Goal: Transaction & Acquisition: Purchase product/service

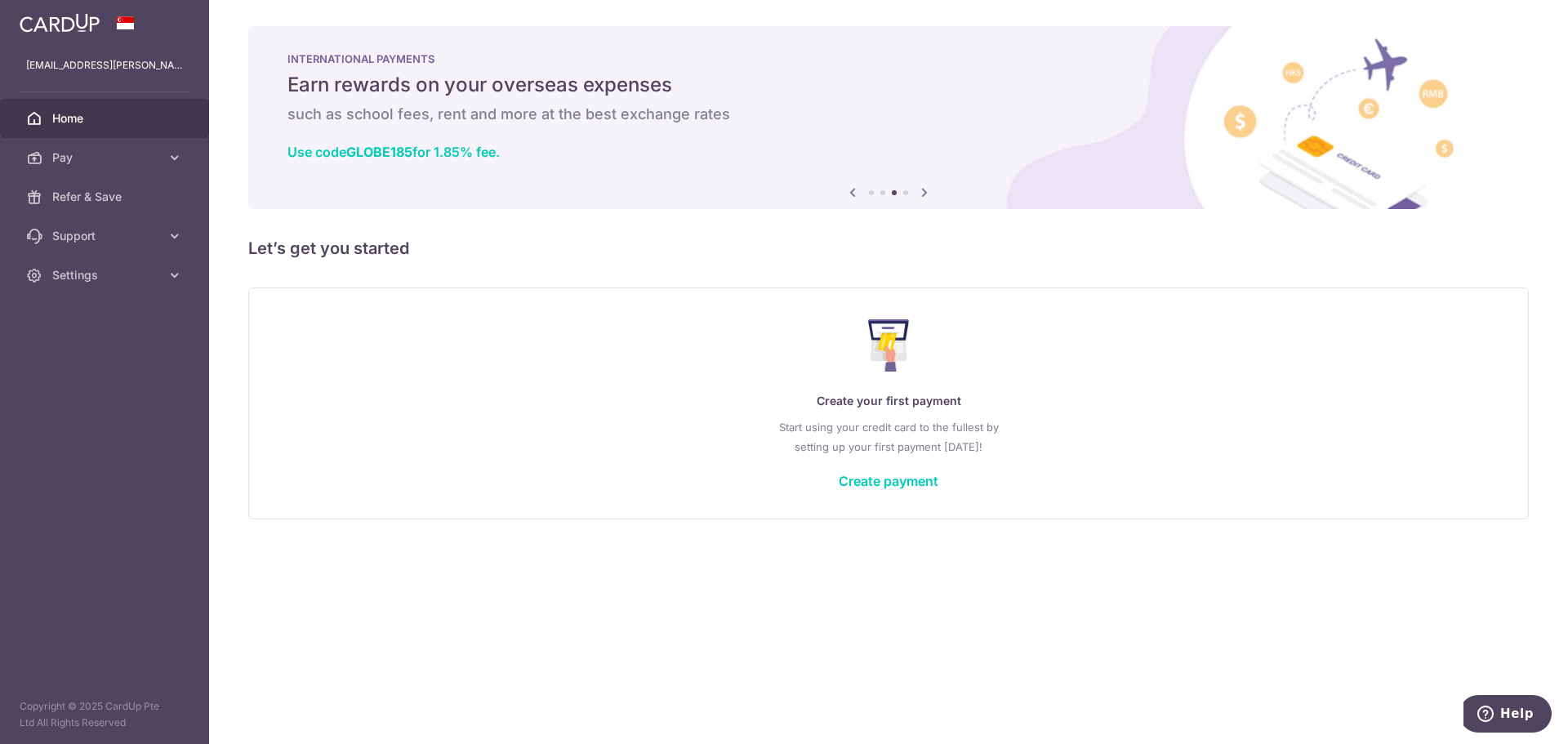
click at [557, 558] on div "× Pause Schedule Pause all future payments in this series Pause just this one p…" at bounding box center [889, 372] width 1359 height 744
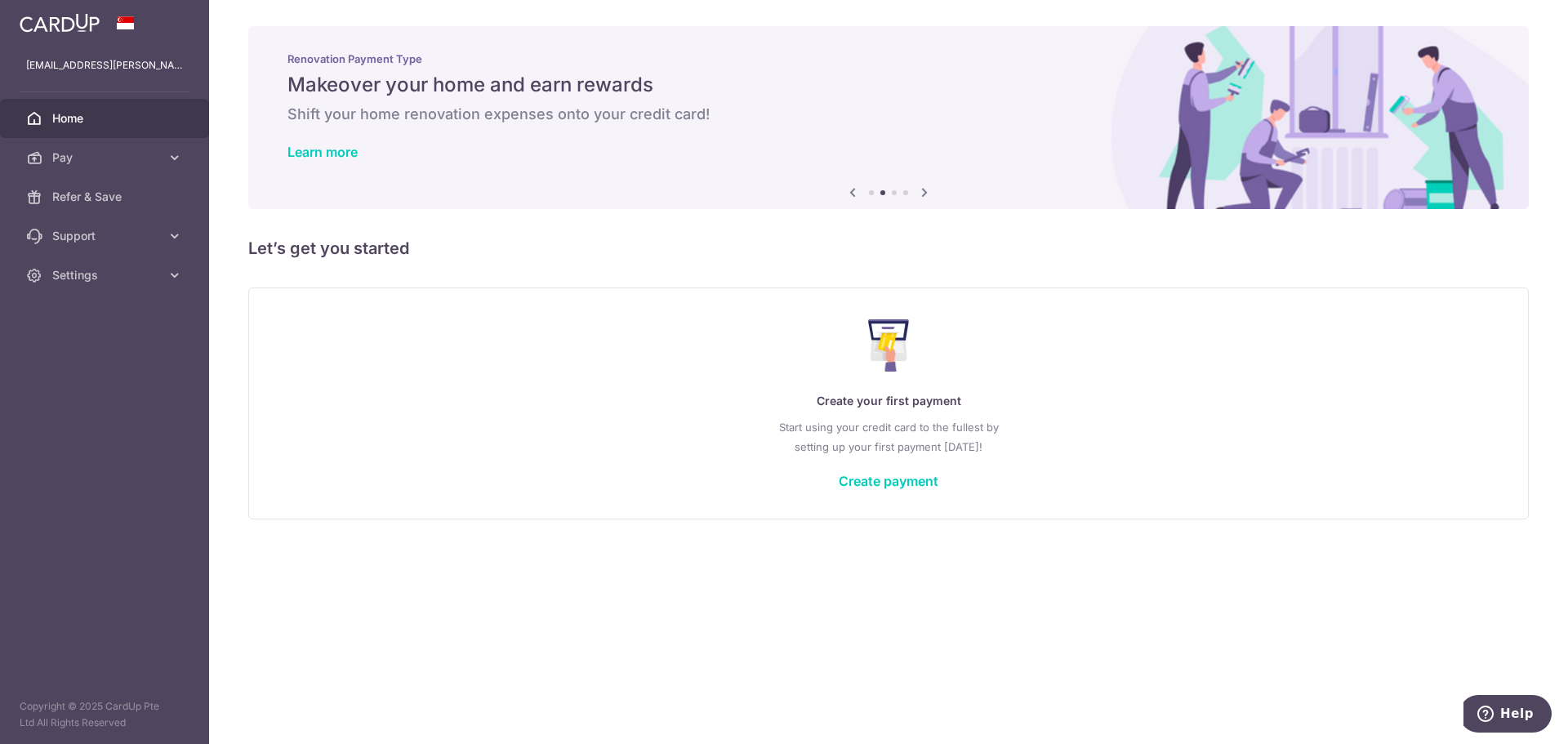
click at [877, 456] on p "Start using your credit card to the fullest by setting up your first payment to…" at bounding box center [889, 437] width 1214 height 39
click at [761, 361] on div "Create your first payment Start using your credit card to the fullest by settin…" at bounding box center [889, 403] width 1240 height 194
click at [763, 360] on div "Create your first payment Start using your credit card to the fullest by settin…" at bounding box center [889, 403] width 1240 height 194
click at [111, 148] on link "Pay" at bounding box center [104, 158] width 209 height 39
click at [909, 487] on link "Create payment" at bounding box center [889, 480] width 100 height 16
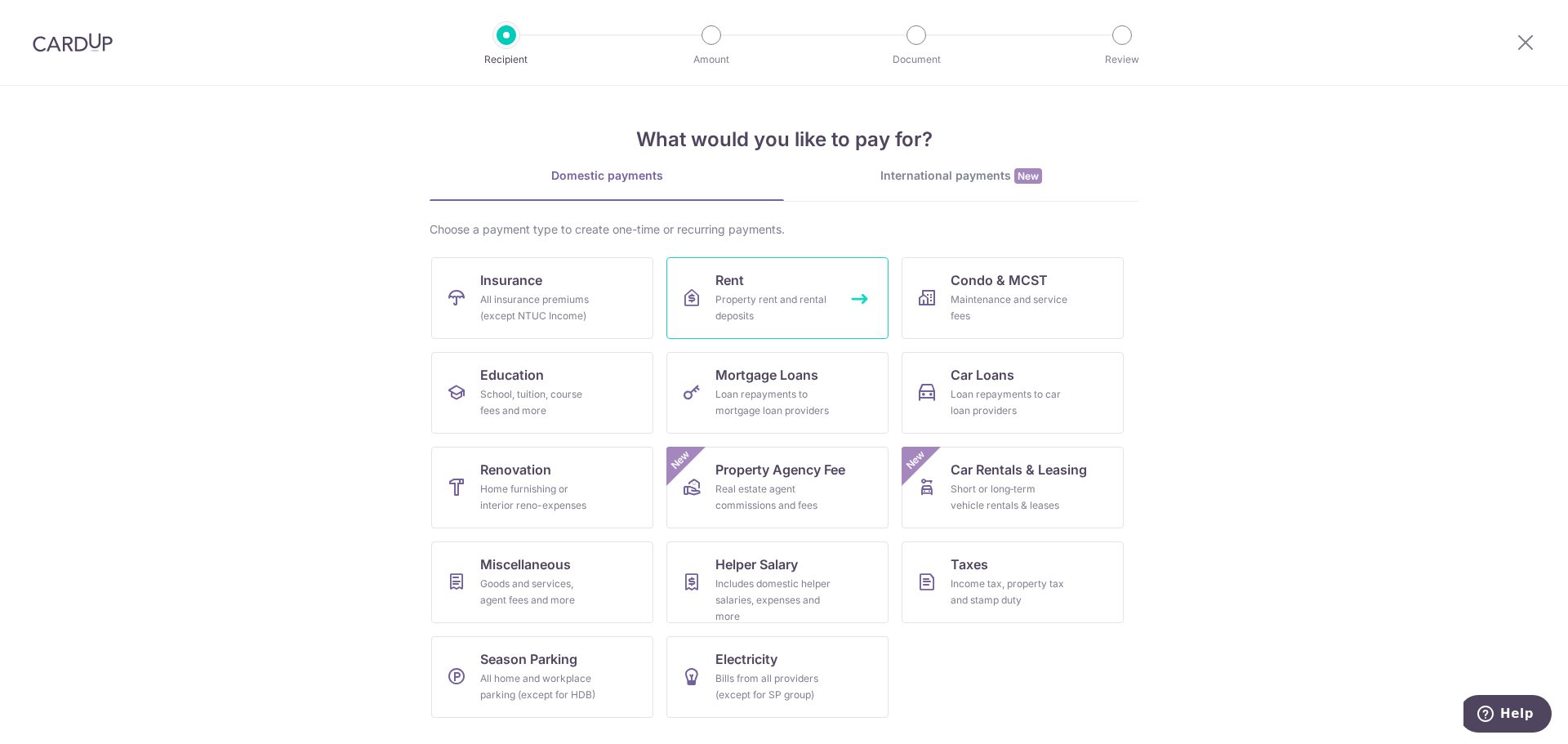
click at [815, 296] on div "Property rent and rental deposits" at bounding box center [774, 308] width 118 height 32
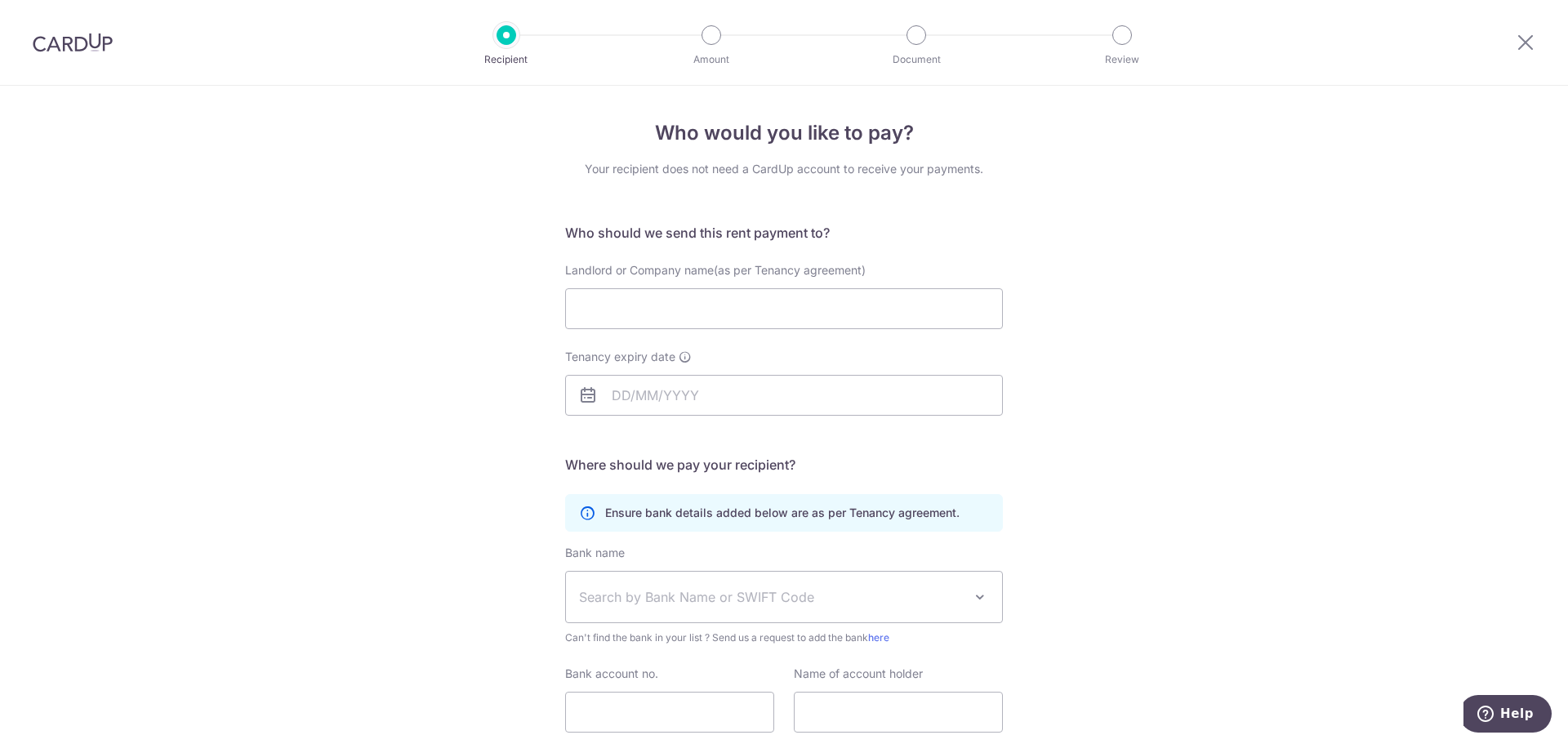
click at [761, 231] on h5 "Who should we send this rent payment to?" at bounding box center [784, 232] width 438 height 20
click at [740, 311] on input "Landlord or Company name(as per Tenancy agreement)" at bounding box center [784, 309] width 438 height 41
click at [684, 294] on input "Landlord or Company name(as per Tenancy agreement)" at bounding box center [784, 309] width 438 height 41
type input "Jeremy Yeo Shu Lip"
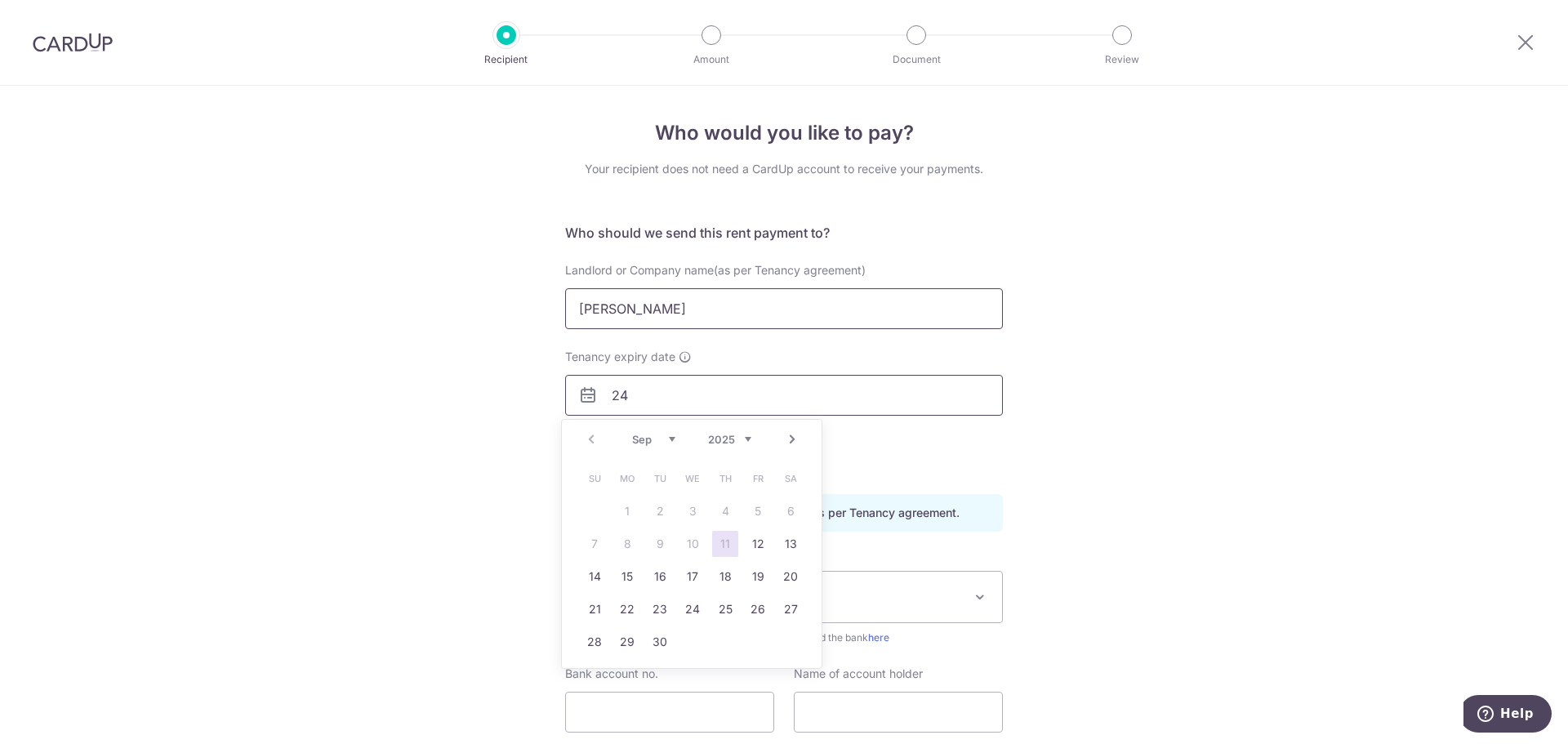
type input "2"
type input "24/01/2027"
click at [583, 642] on link "24" at bounding box center [594, 642] width 26 height 26
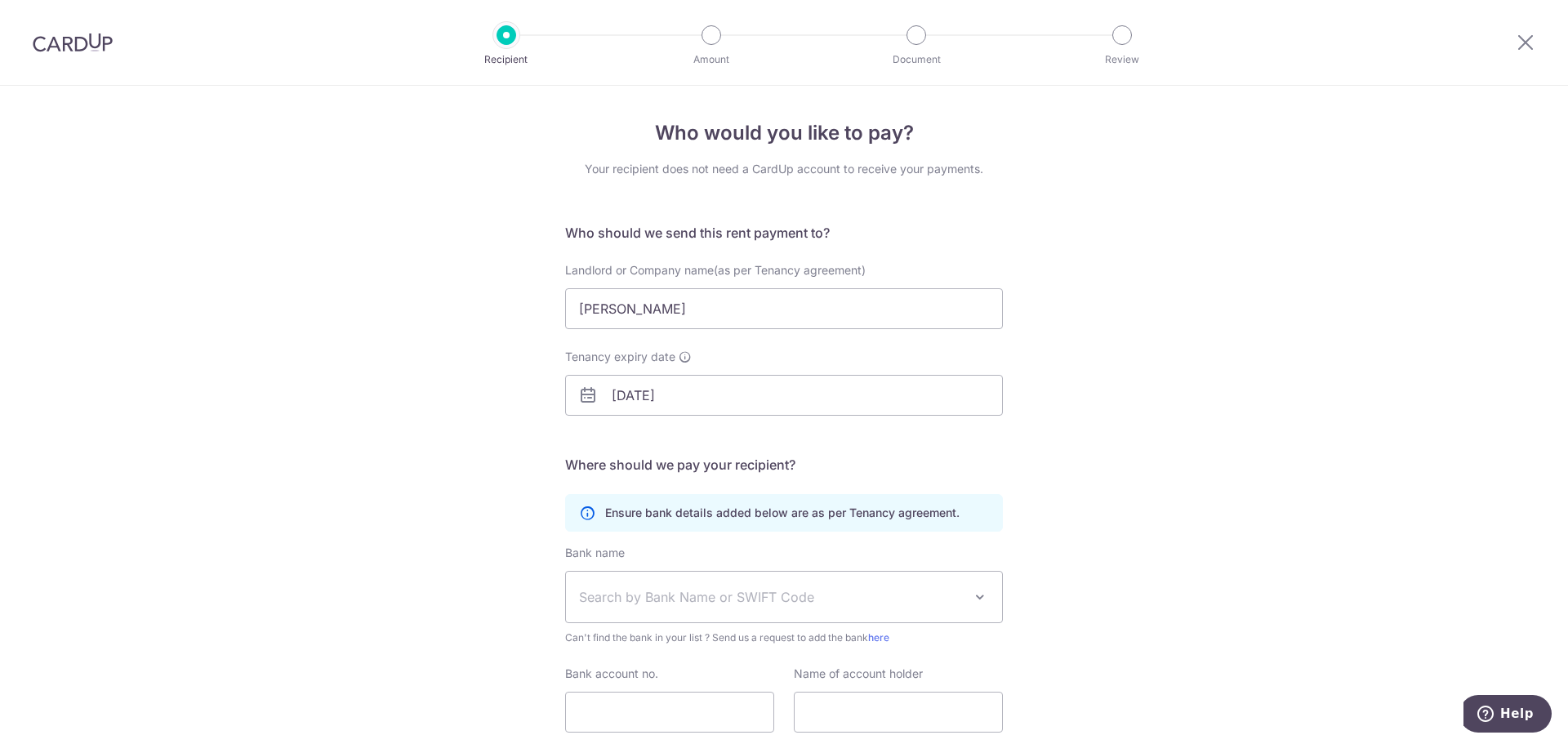
click at [509, 581] on div "Who would you like to pay? Your recipient does not need a CardUp account to rec…" at bounding box center [784, 474] width 1568 height 777
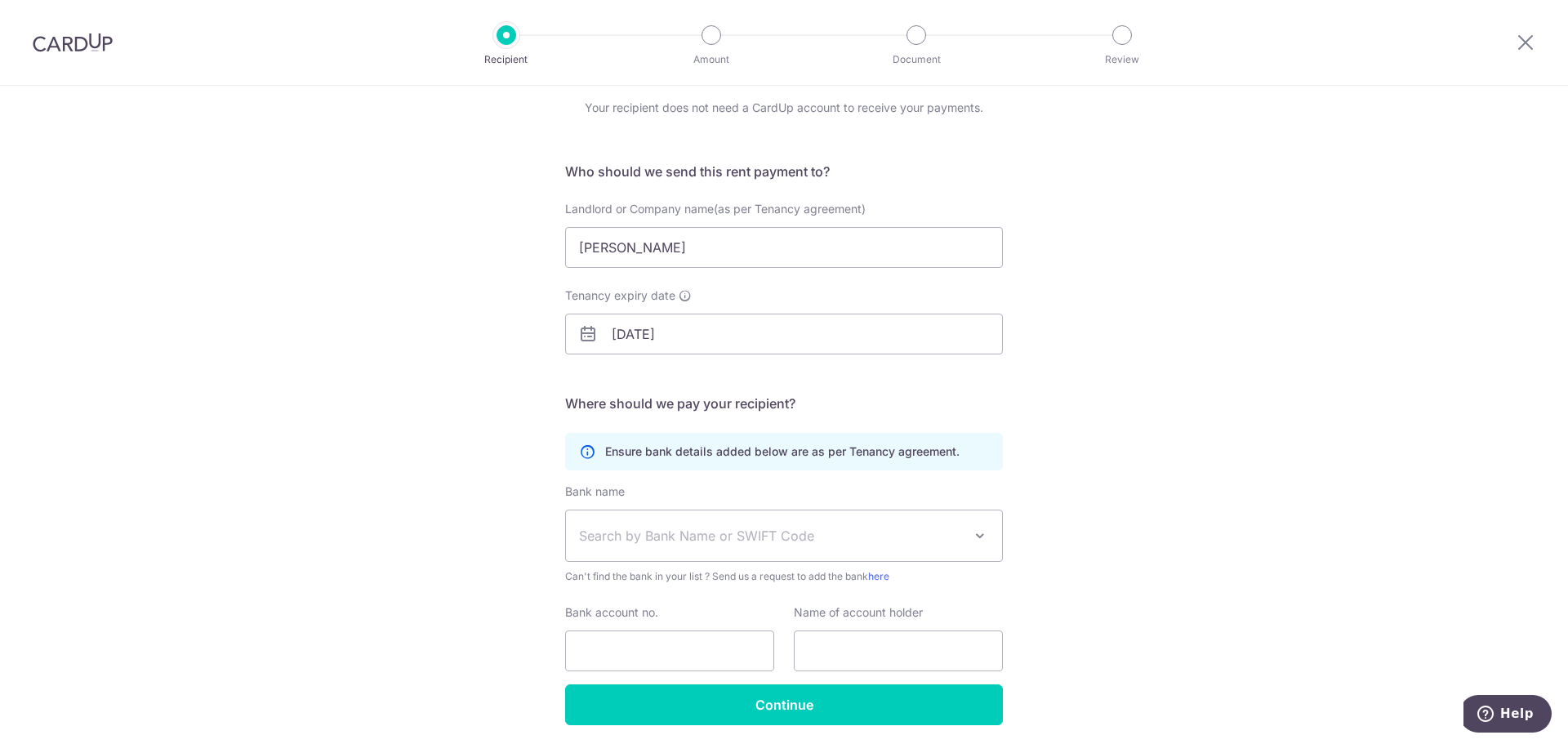
scroll to position [119, 0]
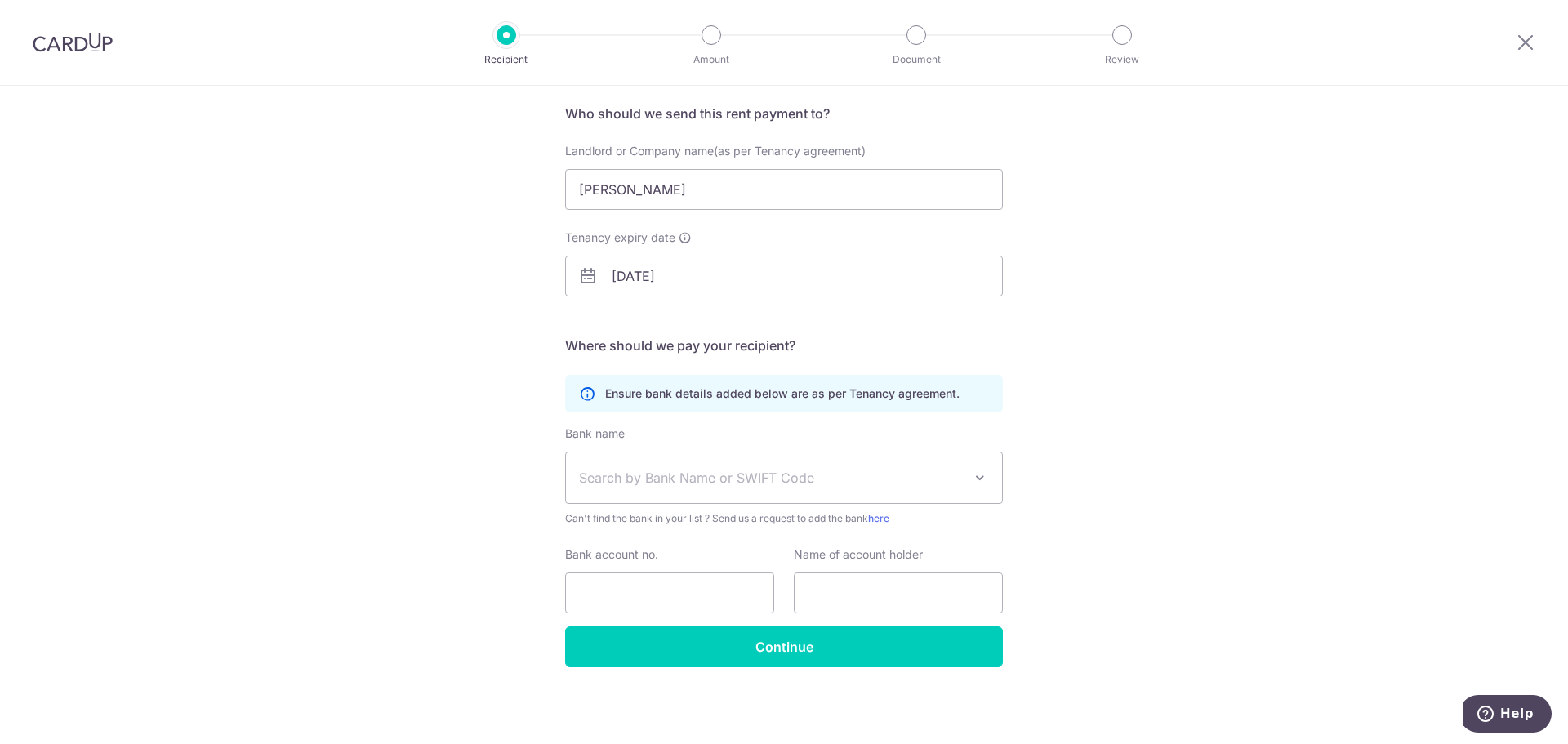
click at [734, 466] on span "Search by Bank Name or SWIFT Code" at bounding box center [784, 477] width 436 height 50
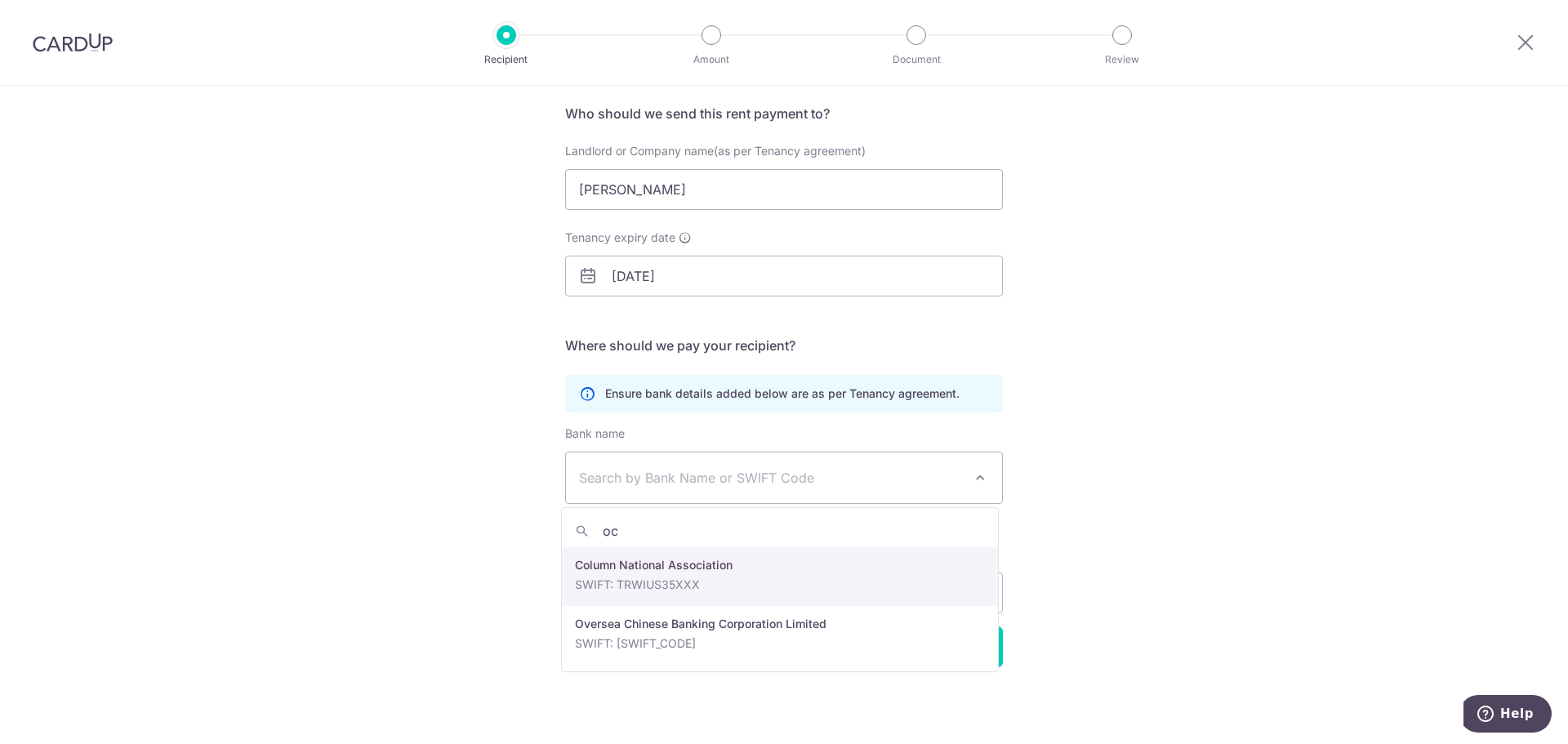
type input "ocb"
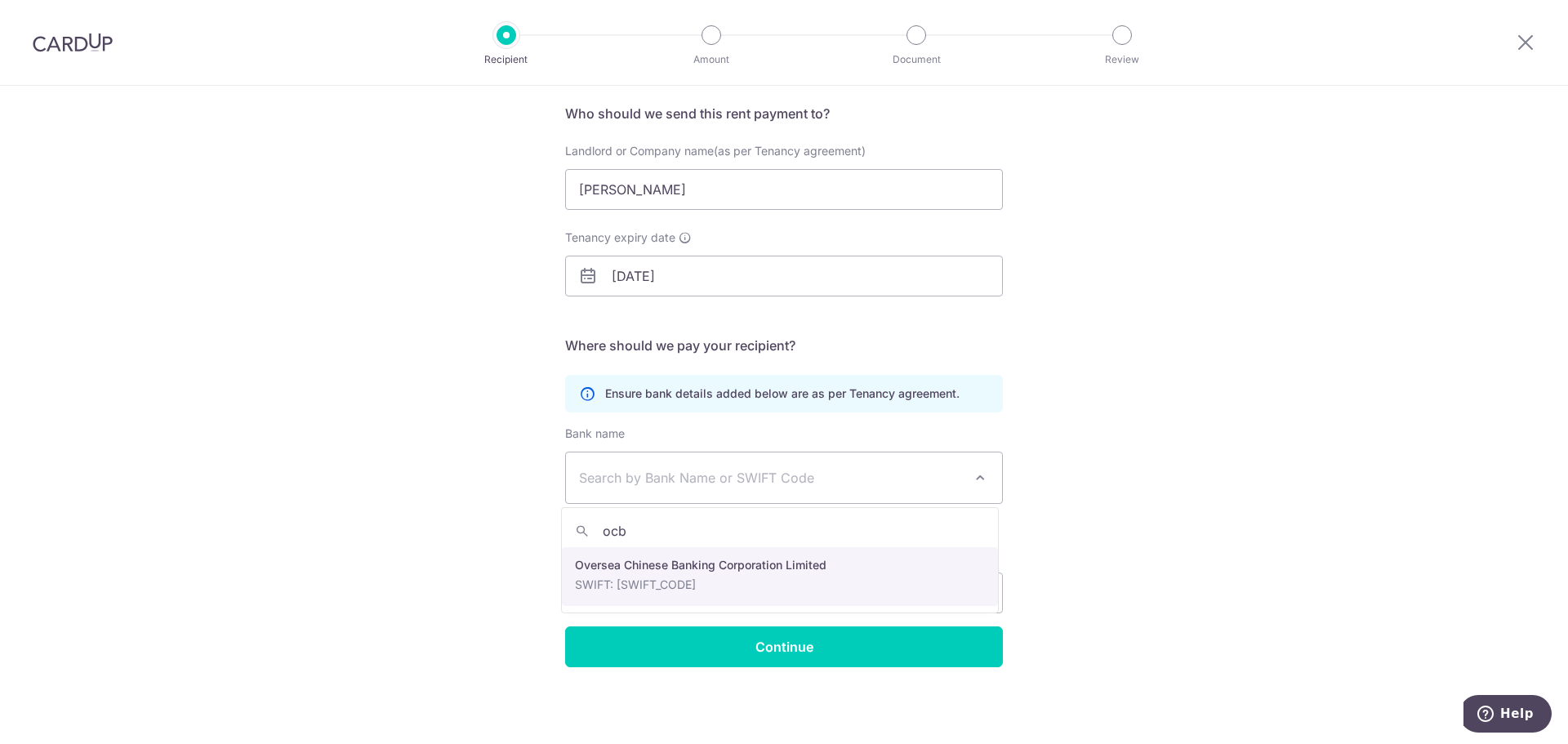
select select "12"
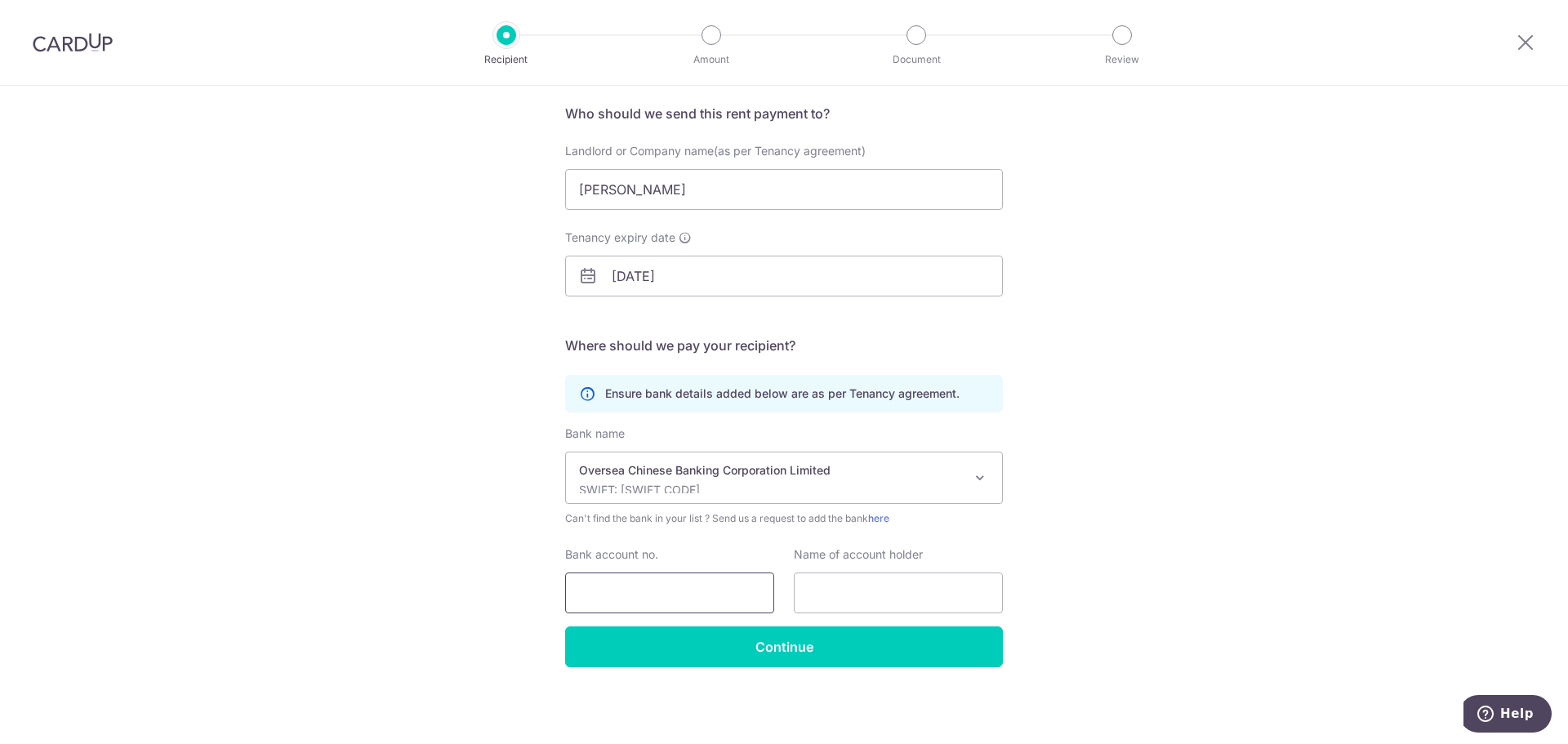
click at [613, 602] on input "Bank account no." at bounding box center [669, 593] width 209 height 41
type input "625-407804-001"
type input "H"
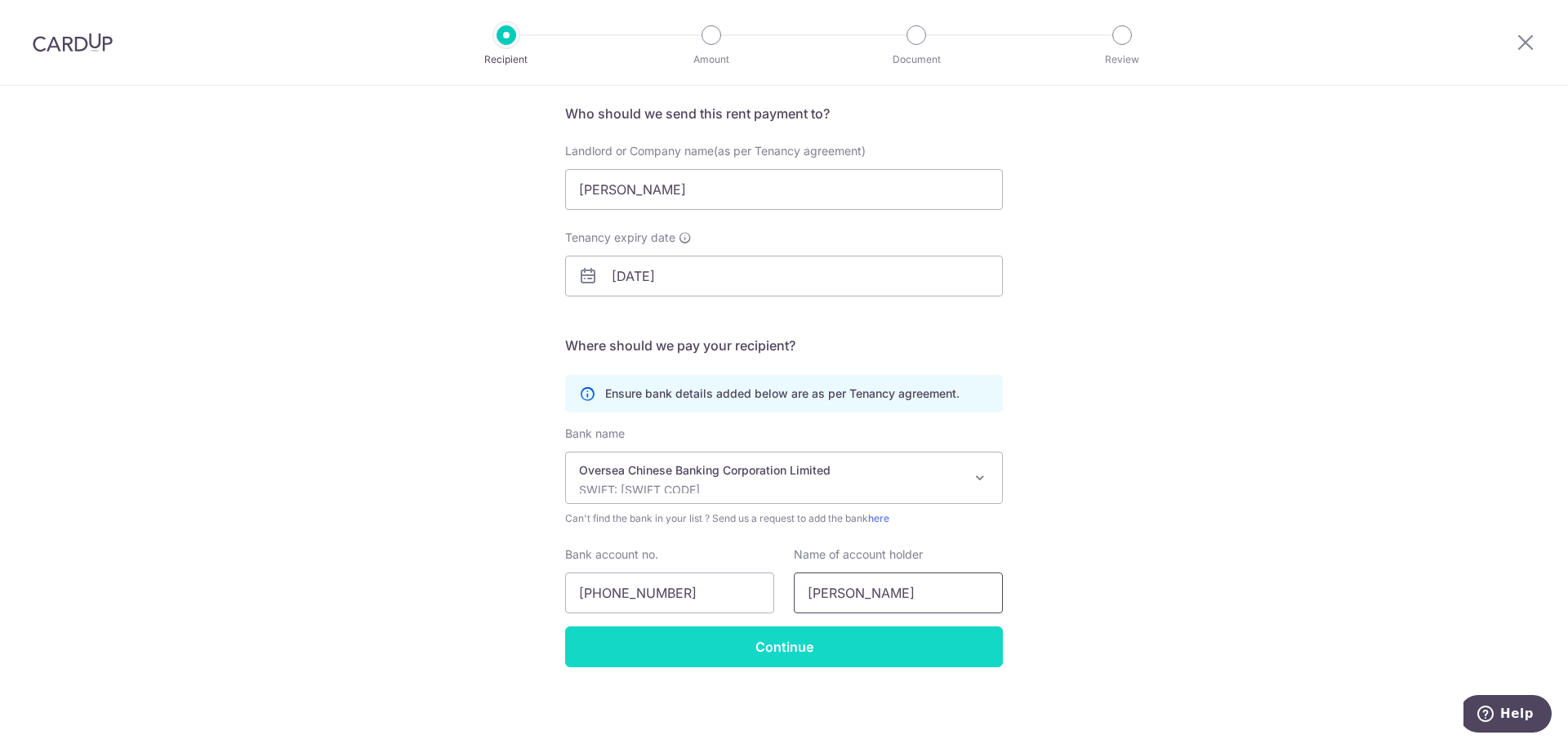
type input "Jeremy Yeo Shu Lip"
click at [655, 631] on input "Continue" at bounding box center [784, 647] width 438 height 41
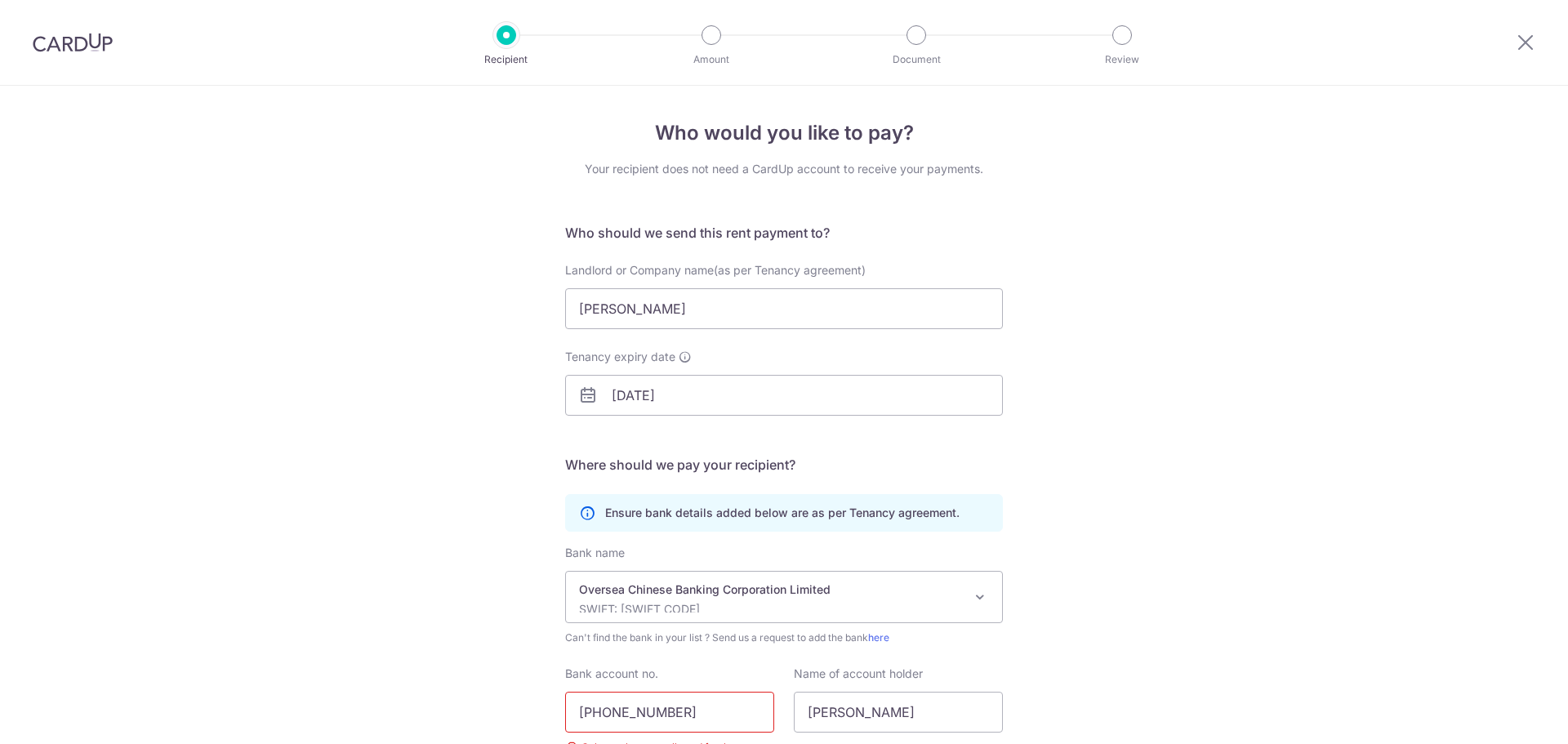
scroll to position [159, 0]
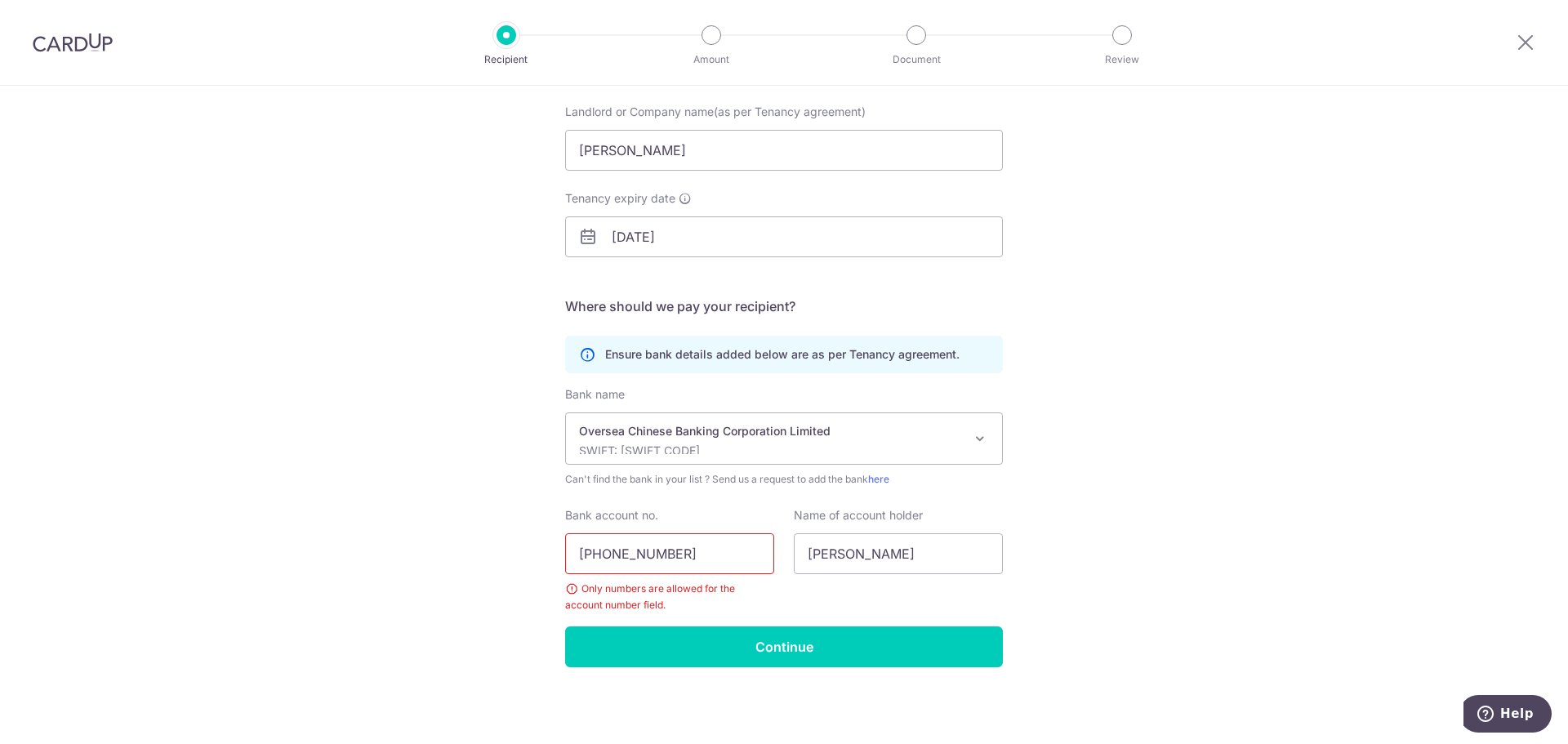
click at [623, 540] on input "[PHONE_NUMBER]" at bounding box center [669, 554] width 209 height 41
type input "625407804001"
click at [713, 632] on input "Continue" at bounding box center [784, 647] width 438 height 41
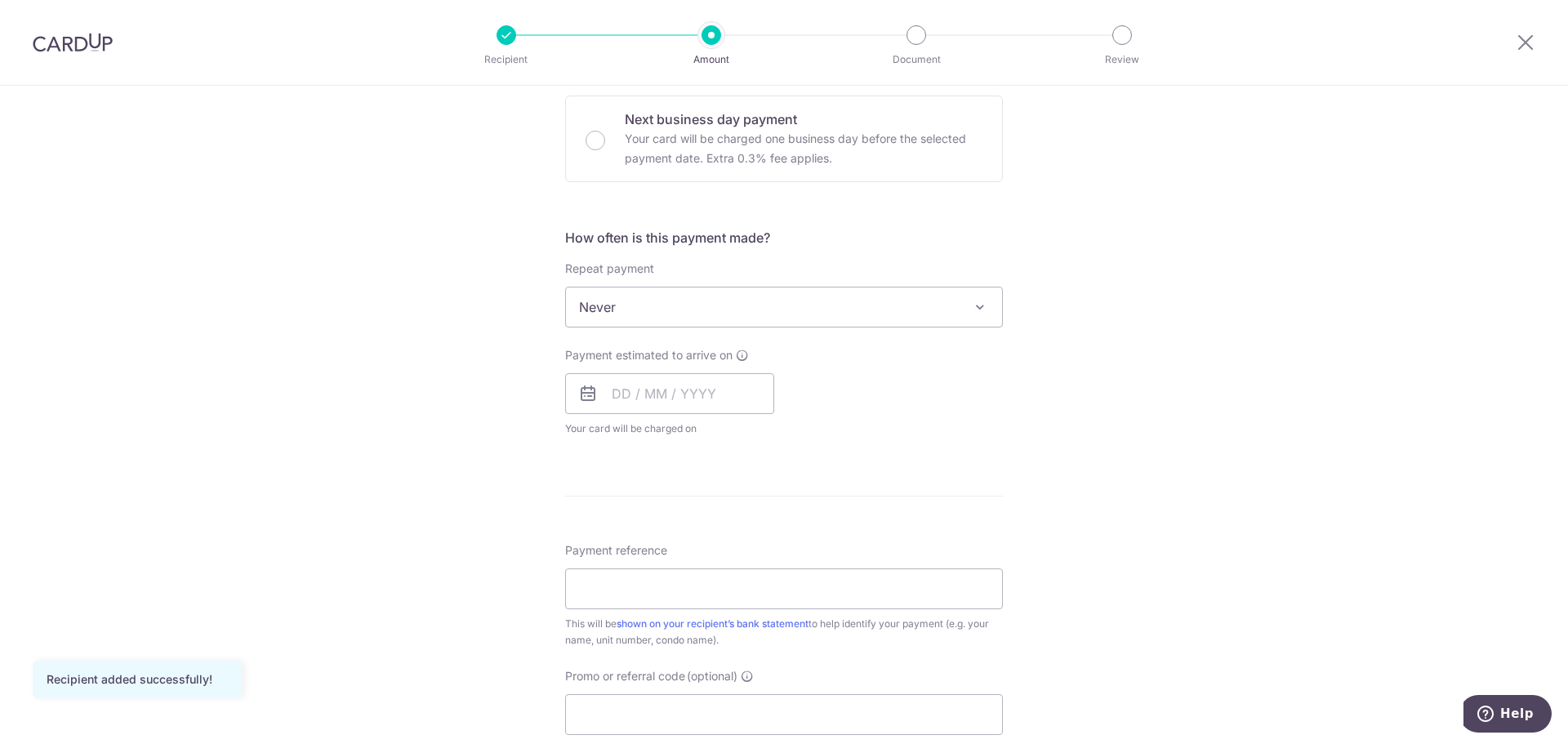
scroll to position [819, 0]
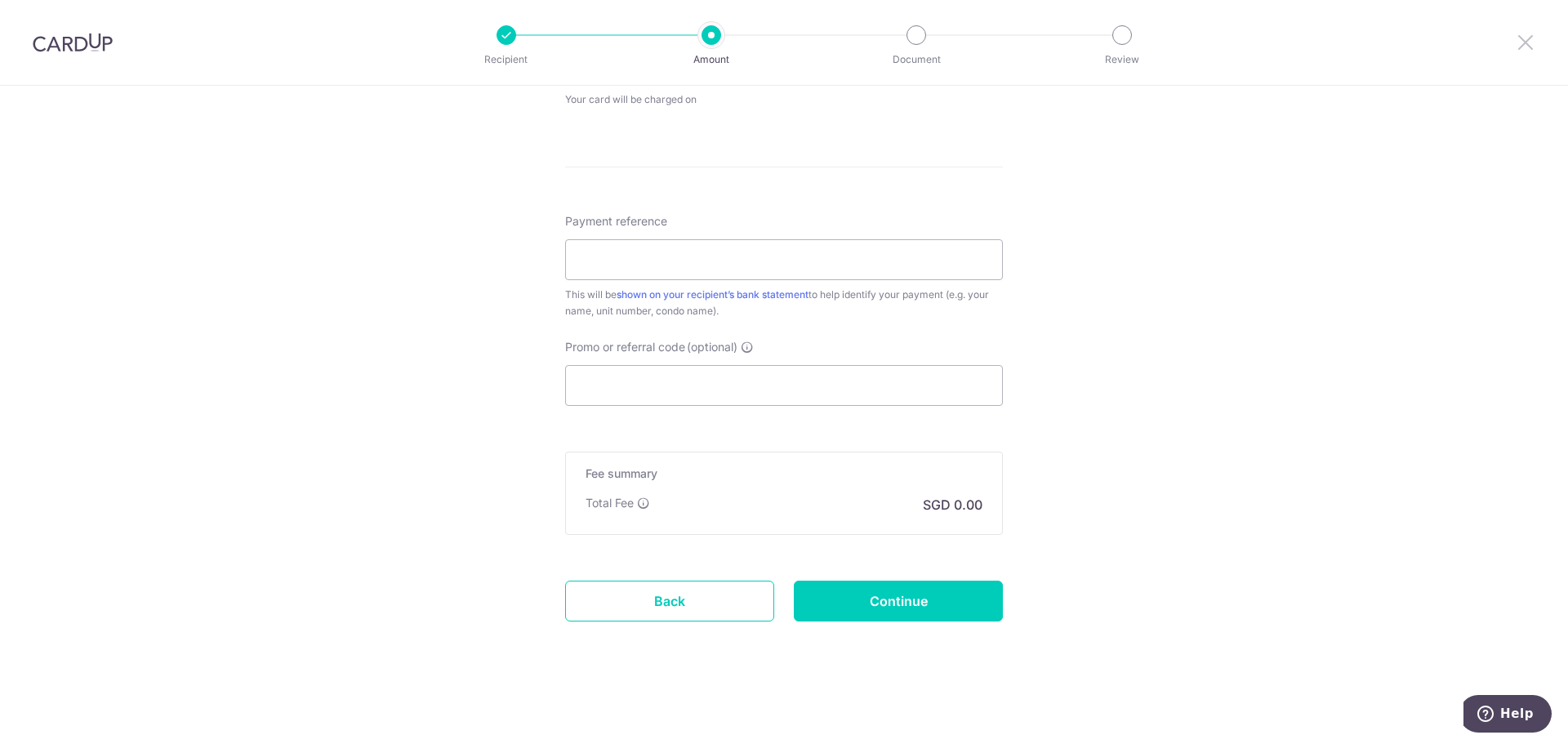
click at [1524, 33] on icon at bounding box center [1525, 42] width 20 height 20
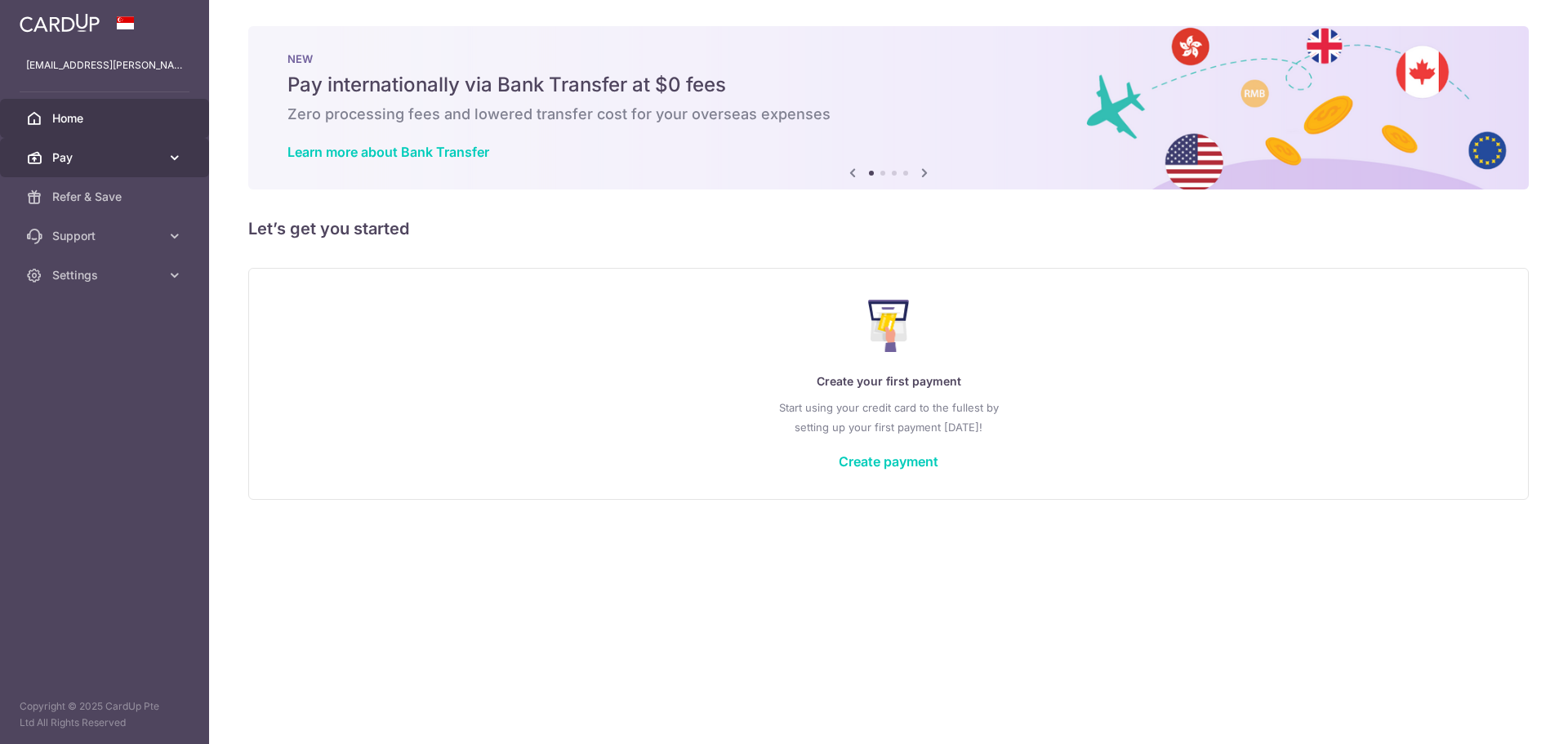
click at [186, 155] on link "Pay" at bounding box center [104, 158] width 209 height 39
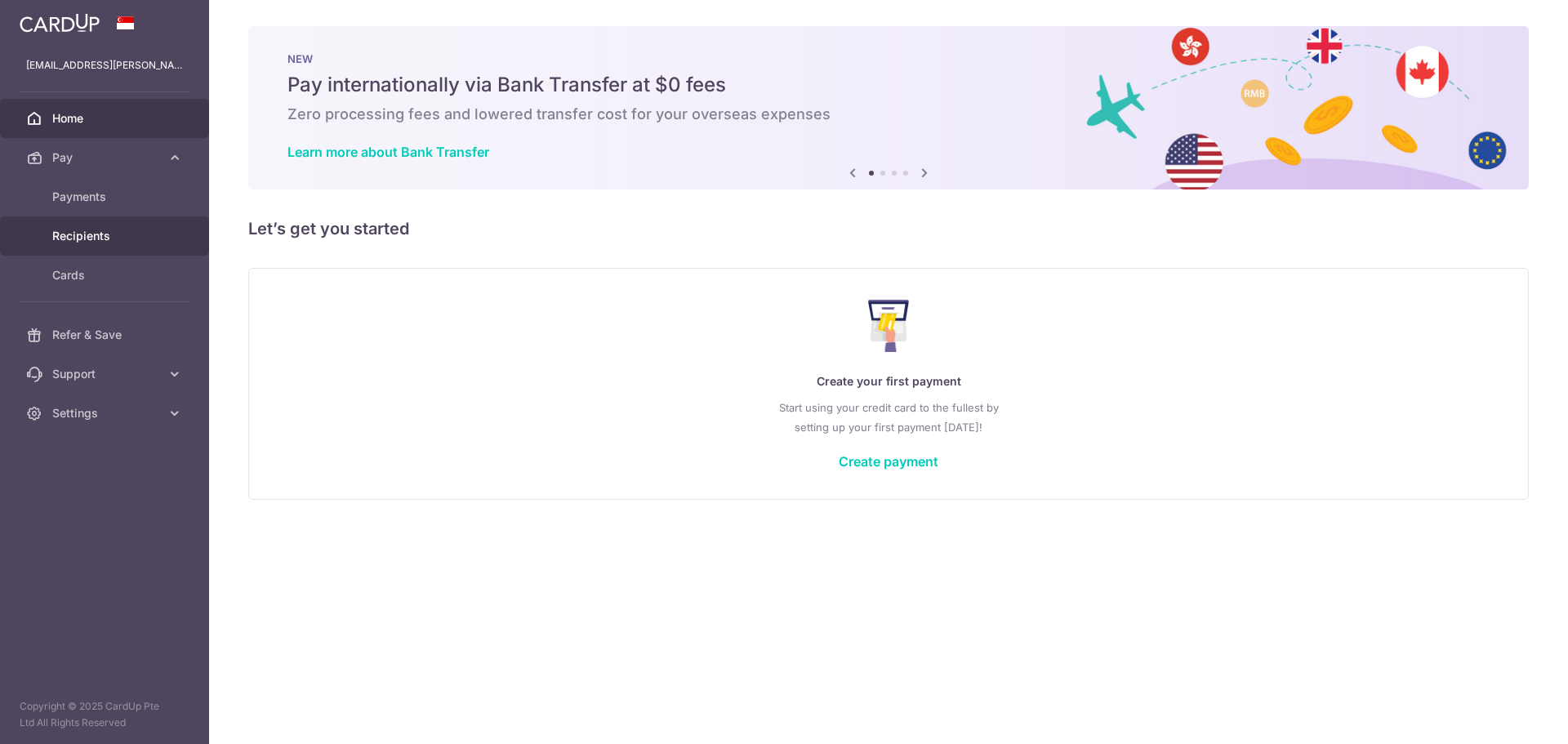
click at [84, 241] on span "Recipients" at bounding box center [106, 235] width 108 height 16
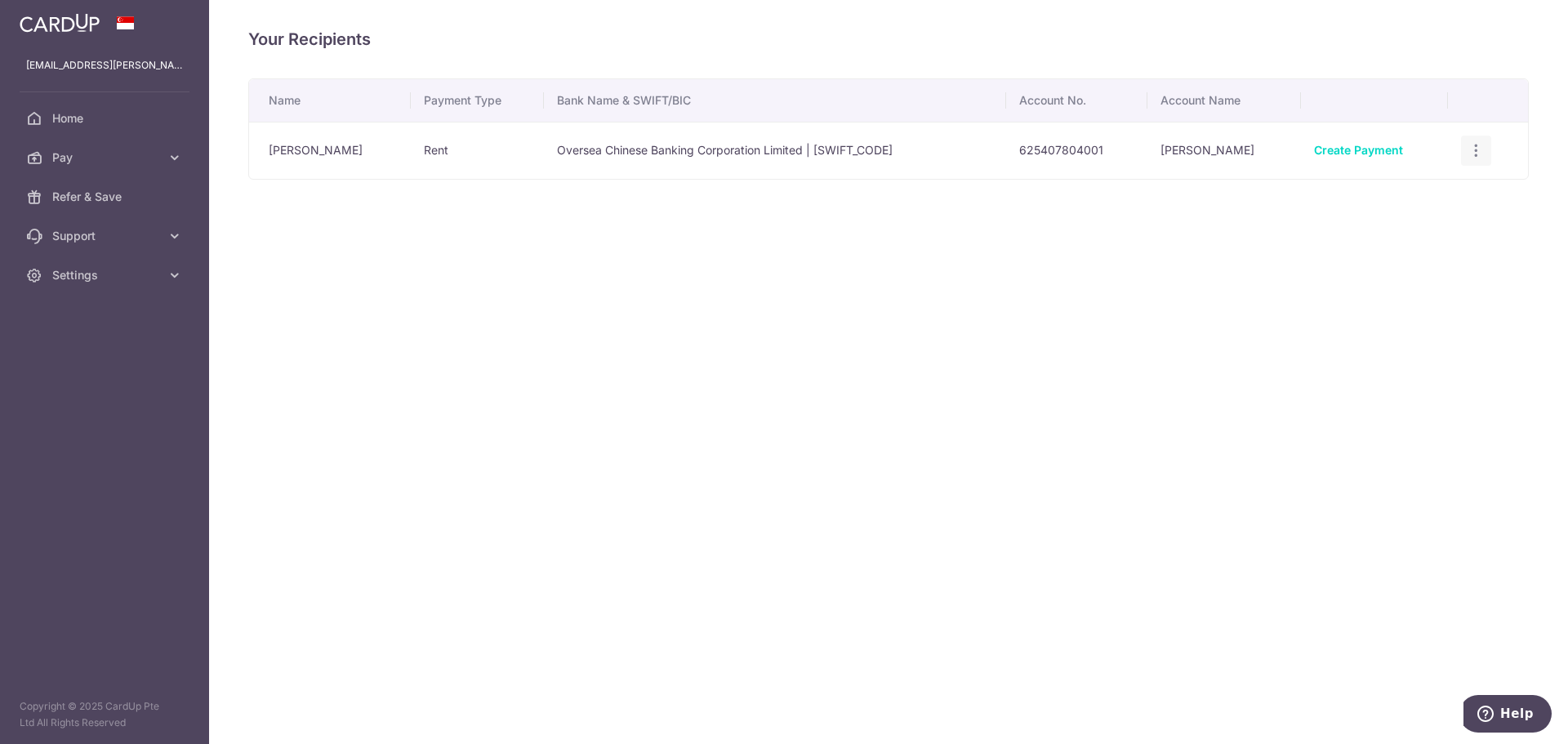
click at [1478, 153] on icon "button" at bounding box center [1477, 151] width 17 height 17
click at [1390, 154] on link "Create Payment" at bounding box center [1359, 149] width 89 height 14
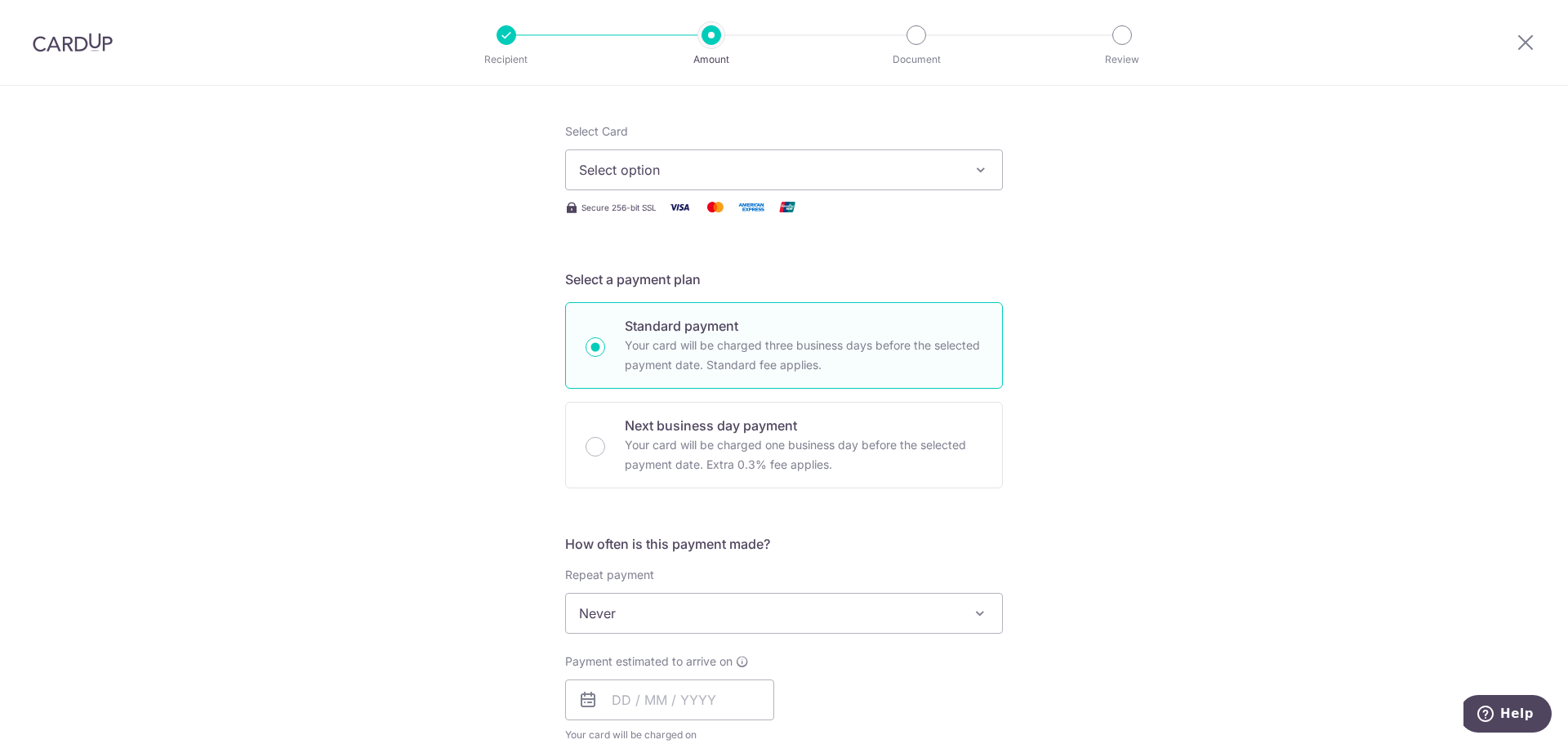
scroll to position [327, 0]
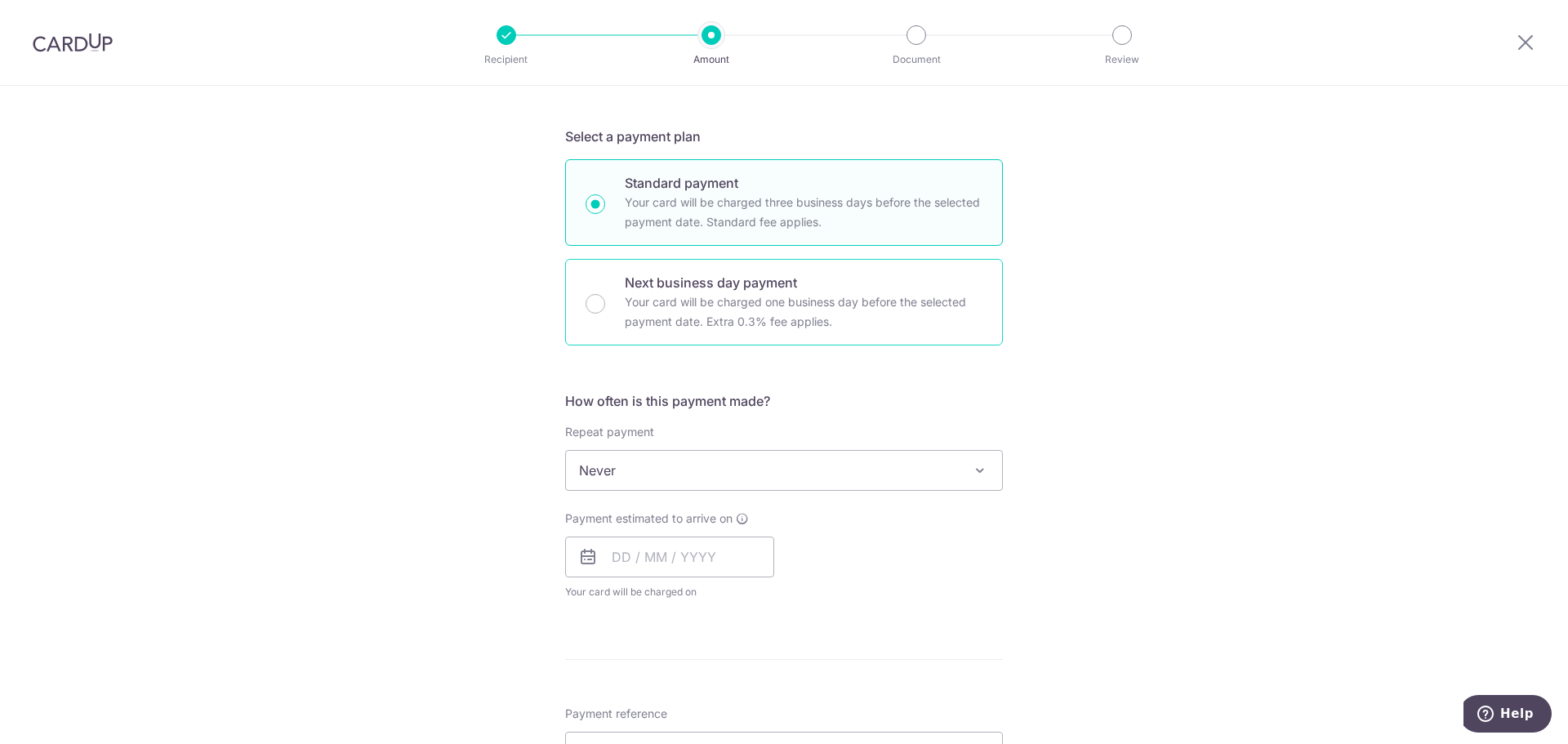
click at [864, 301] on p "Your card will be charged one business day before the selected payment date. Ex…" at bounding box center [803, 312] width 358 height 39
click at [605, 301] on input "Next business day payment Your card will be charged one business day before the…" at bounding box center [595, 304] width 20 height 20
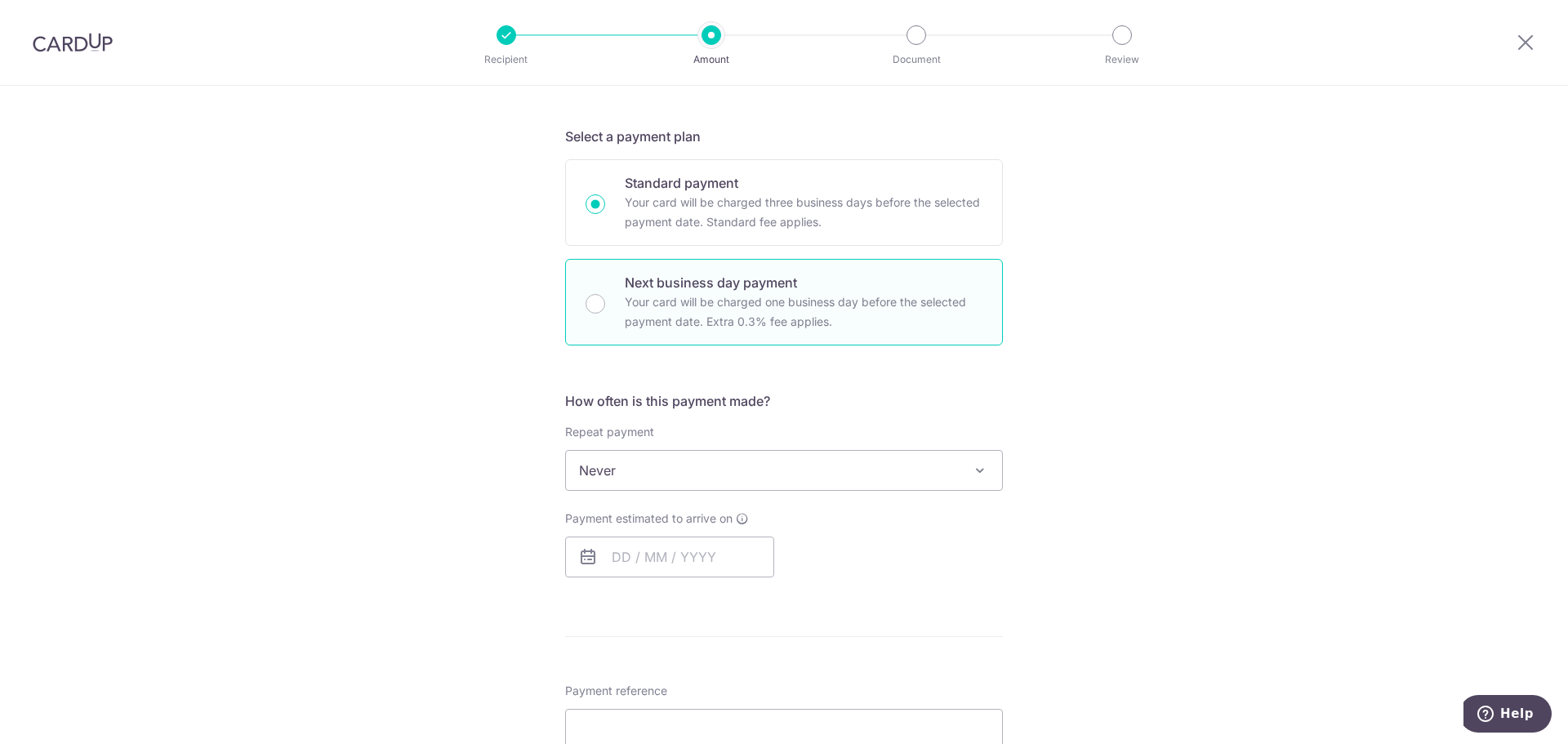
radio input "false"
radio input "true"
click at [1175, 437] on div "Tell us more about your payment Enter payment amount SGD Select Card Select opt…" at bounding box center [784, 485] width 1568 height 1451
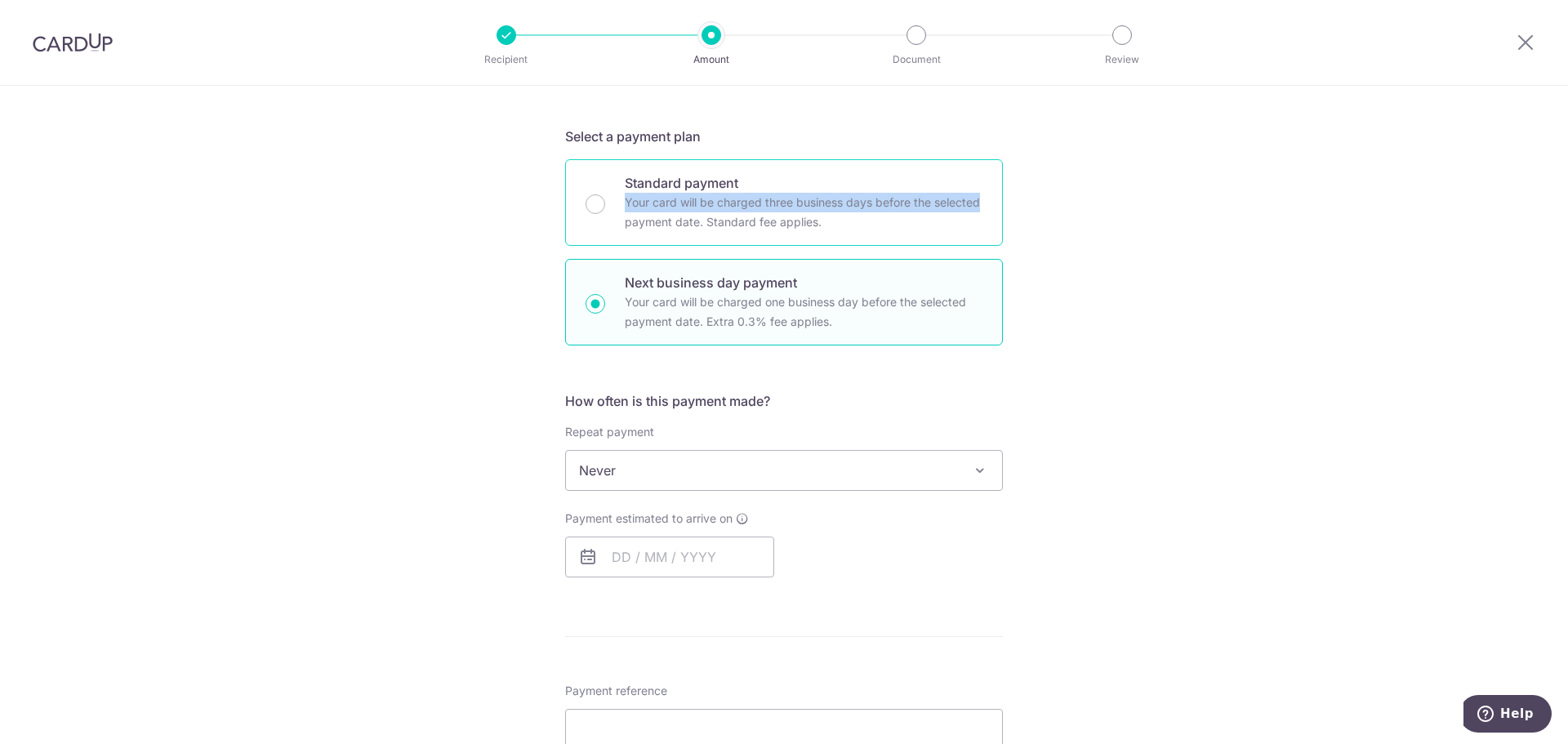
click at [909, 193] on label "Standard payment Your card will be charged three business days before the selec…" at bounding box center [803, 202] width 358 height 59
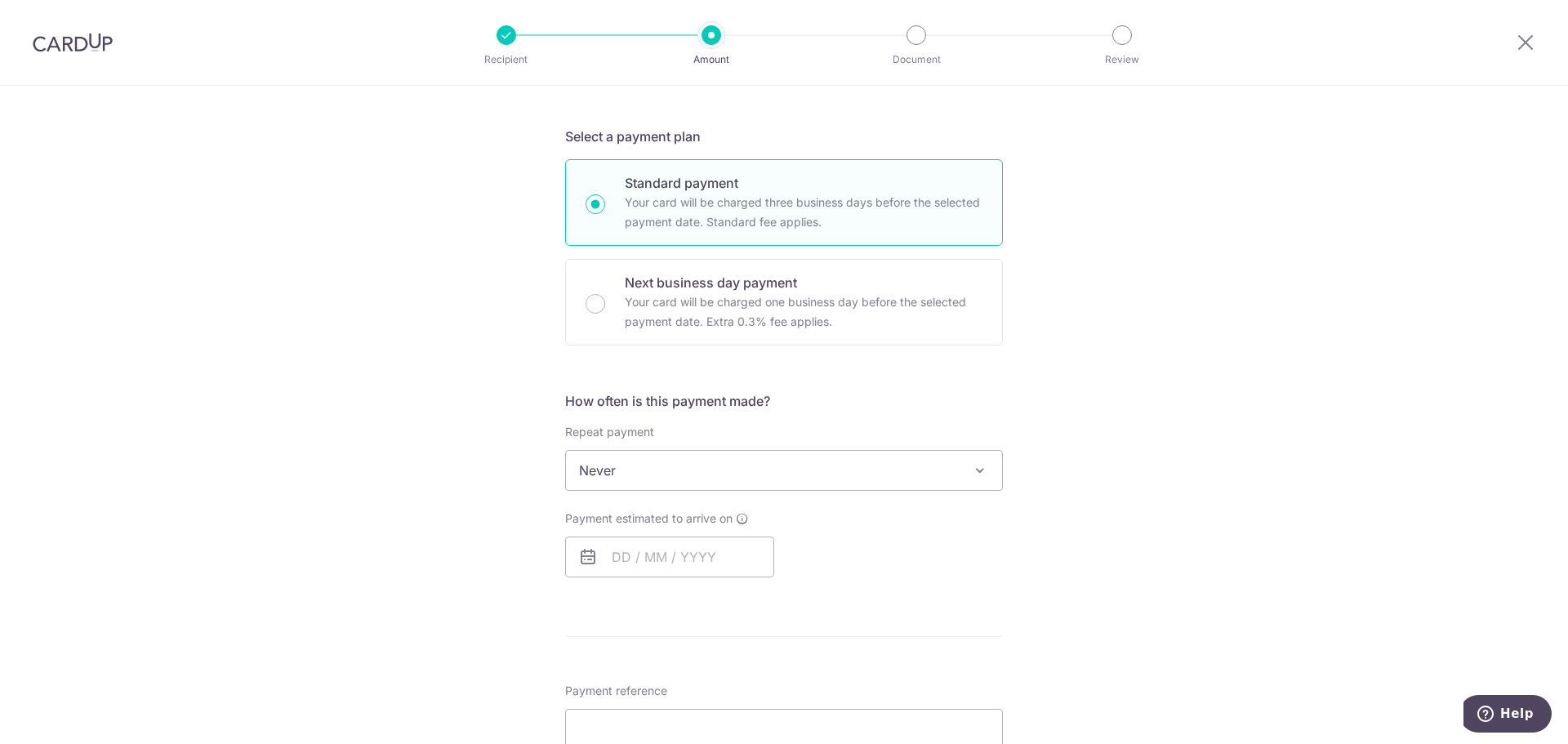
click at [827, 220] on p "Your card will be charged three business days before the selected payment date.…" at bounding box center [803, 212] width 358 height 39
click at [605, 214] on input "Standard payment Your card will be charged three business days before the selec…" at bounding box center [595, 204] width 20 height 20
radio input "true"
click at [1244, 409] on div "Tell us more about your payment Enter payment amount SGD Select Card Select opt…" at bounding box center [784, 485] width 1568 height 1451
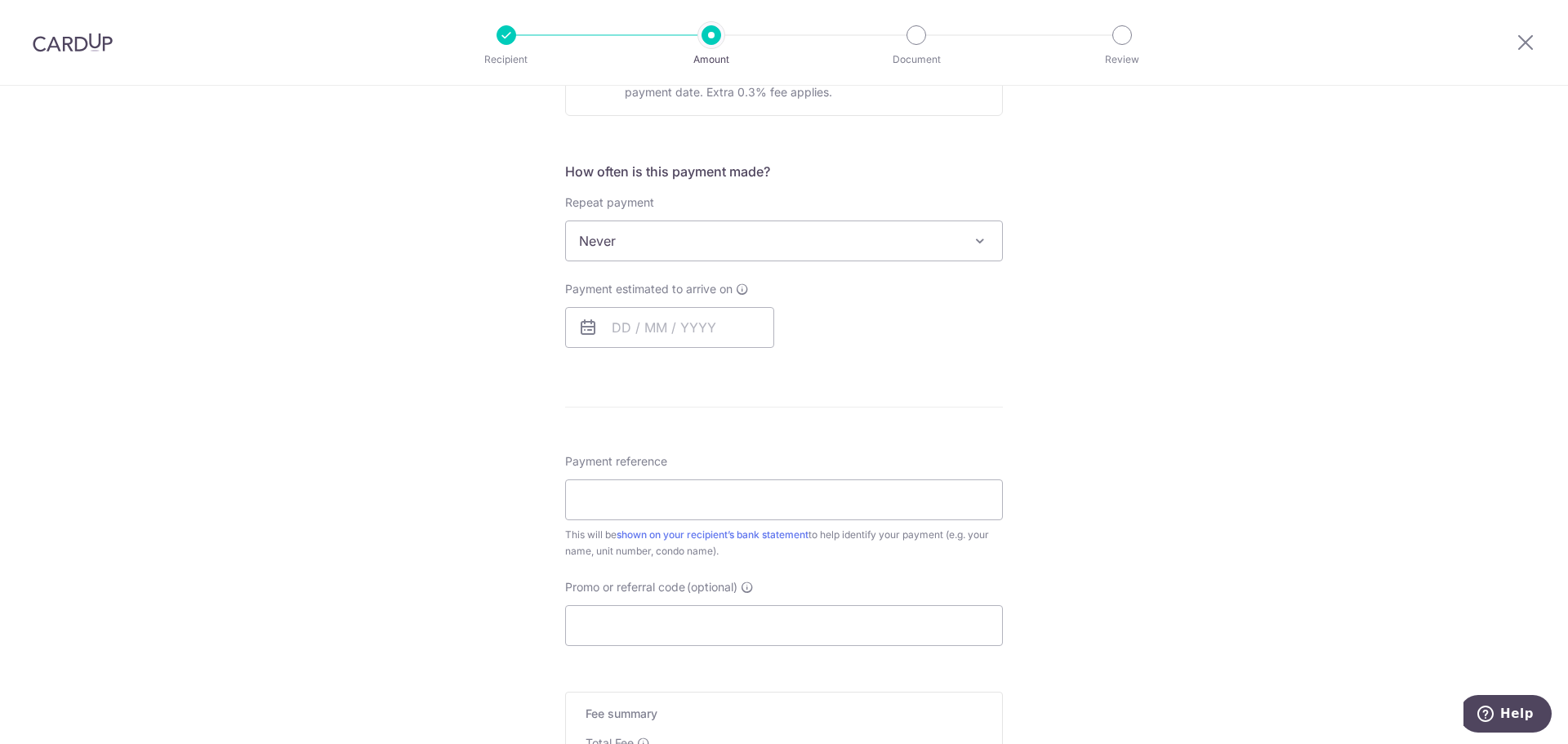
scroll to position [793, 0]
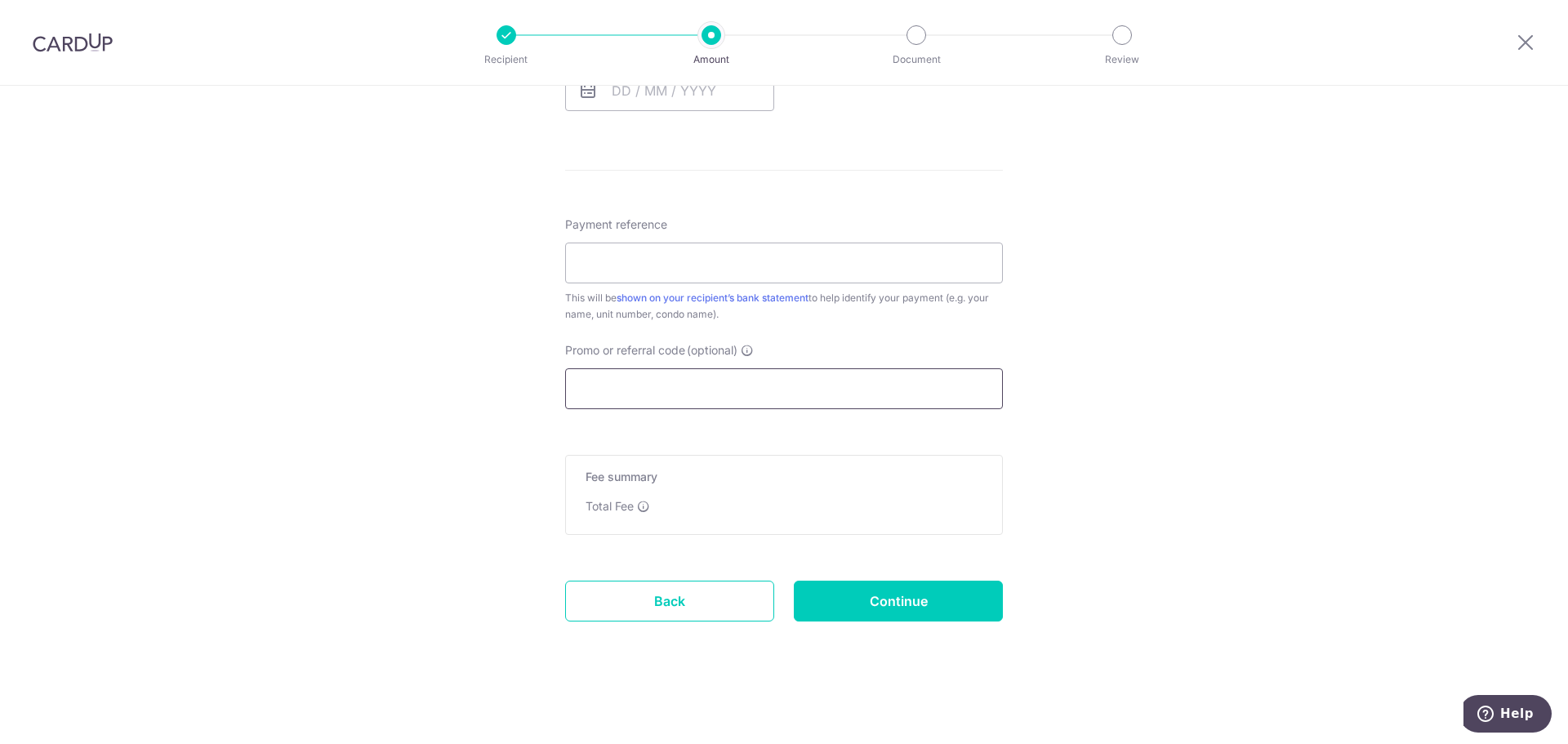
click at [729, 388] on input "Promo or referral code (optional)" at bounding box center [784, 389] width 438 height 41
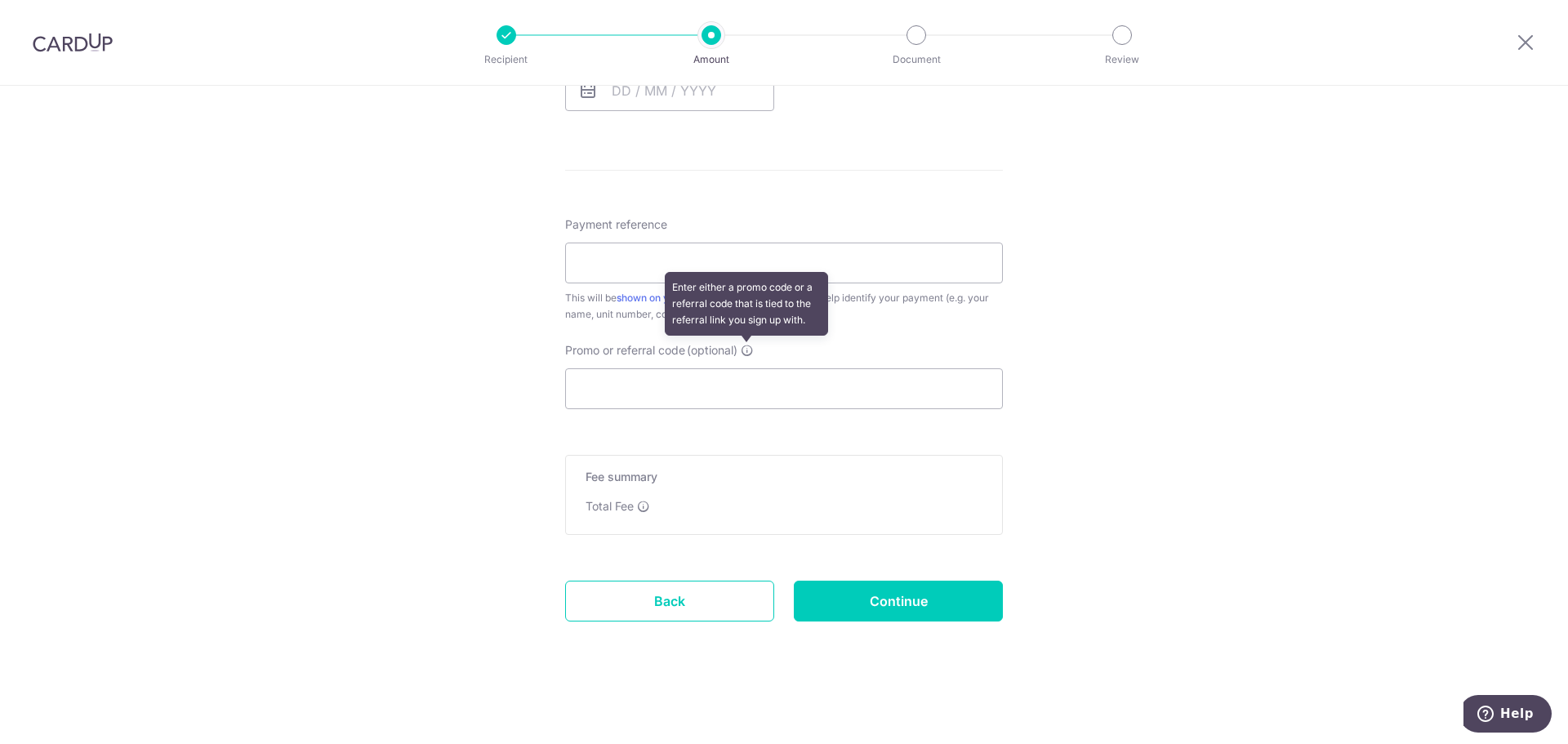
click at [751, 355] on icon at bounding box center [747, 350] width 13 height 13
click at [751, 369] on input "Promo or referral code (optional) Enter either a promo code or a referral code …" at bounding box center [784, 389] width 438 height 41
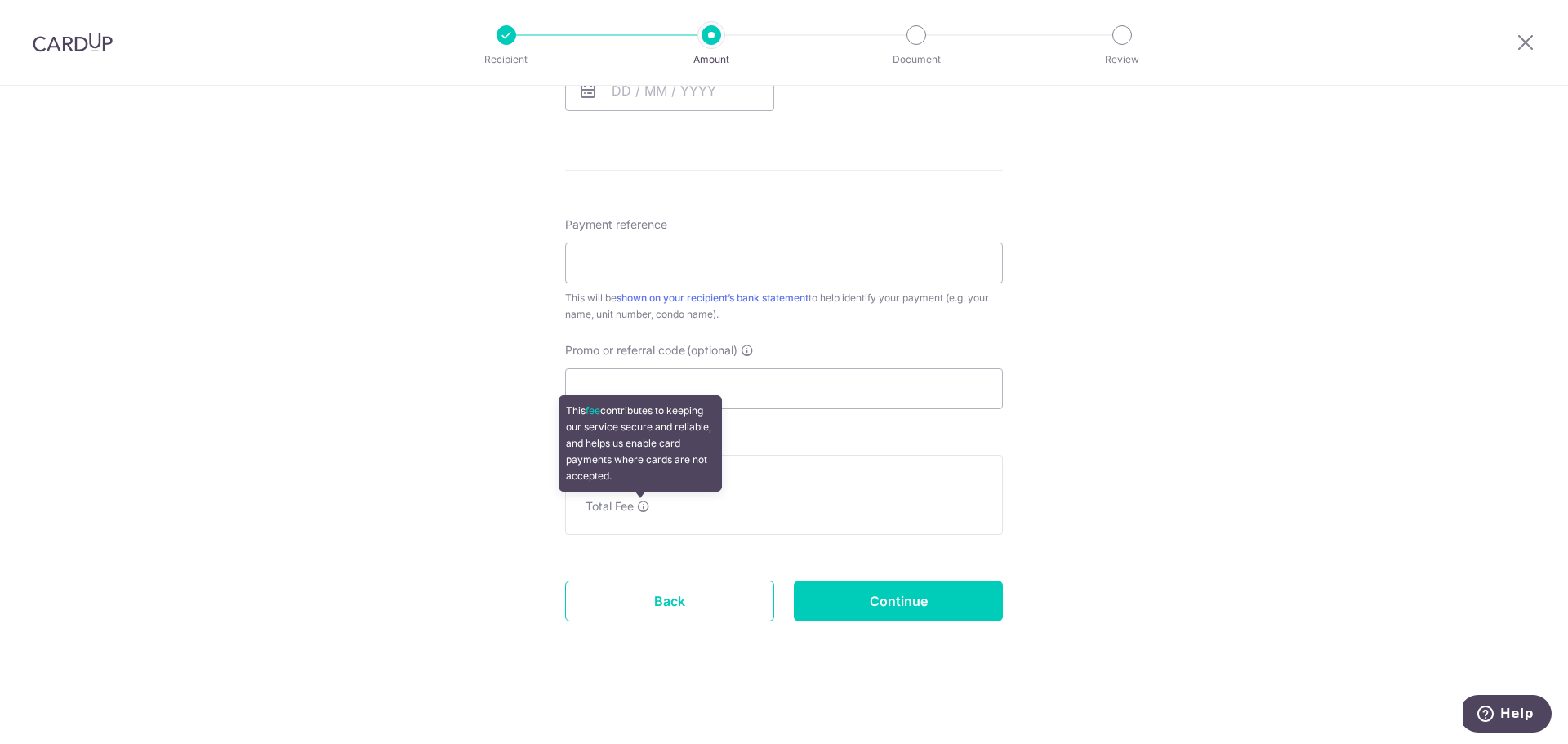
click at [645, 508] on icon at bounding box center [643, 506] width 13 height 13
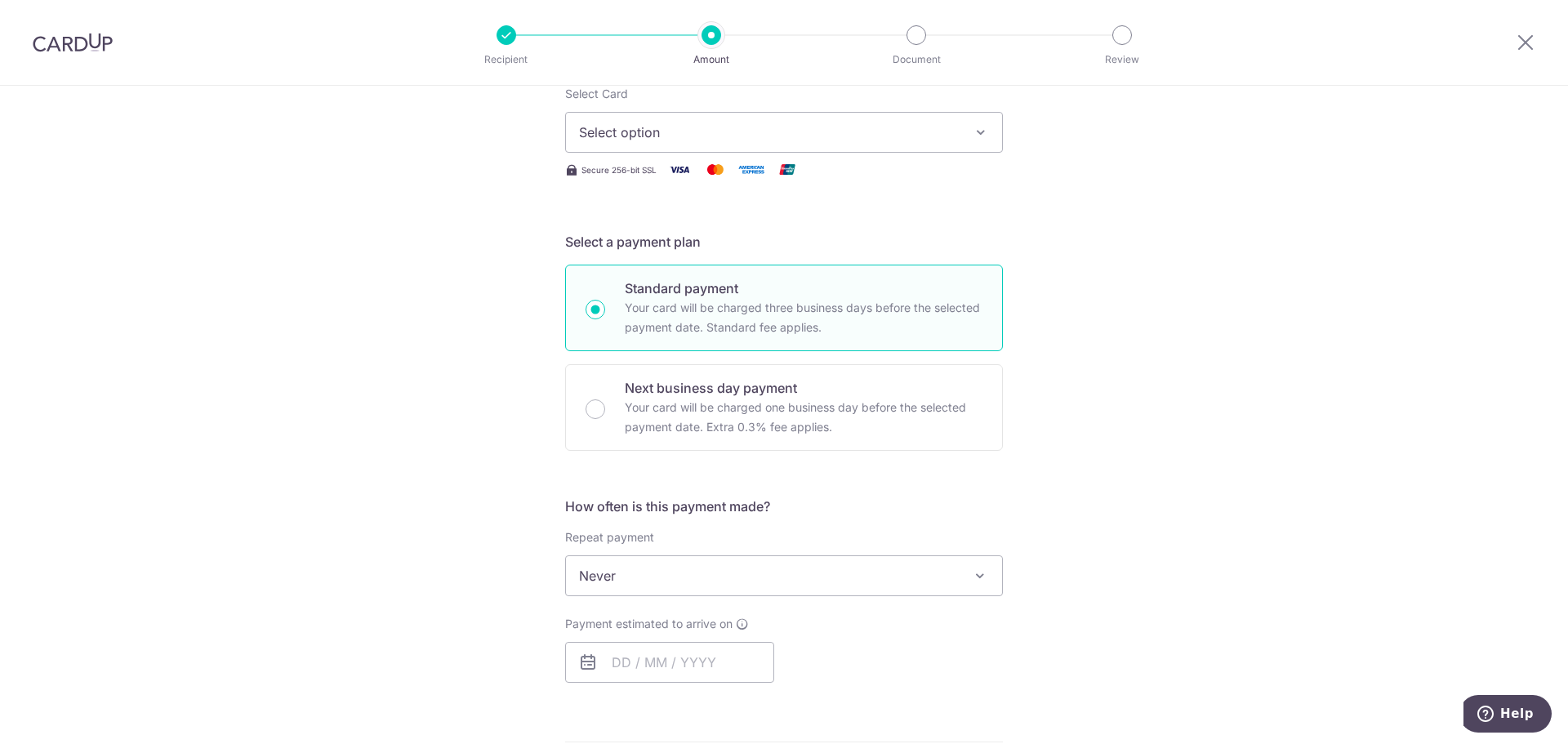
scroll to position [0, 0]
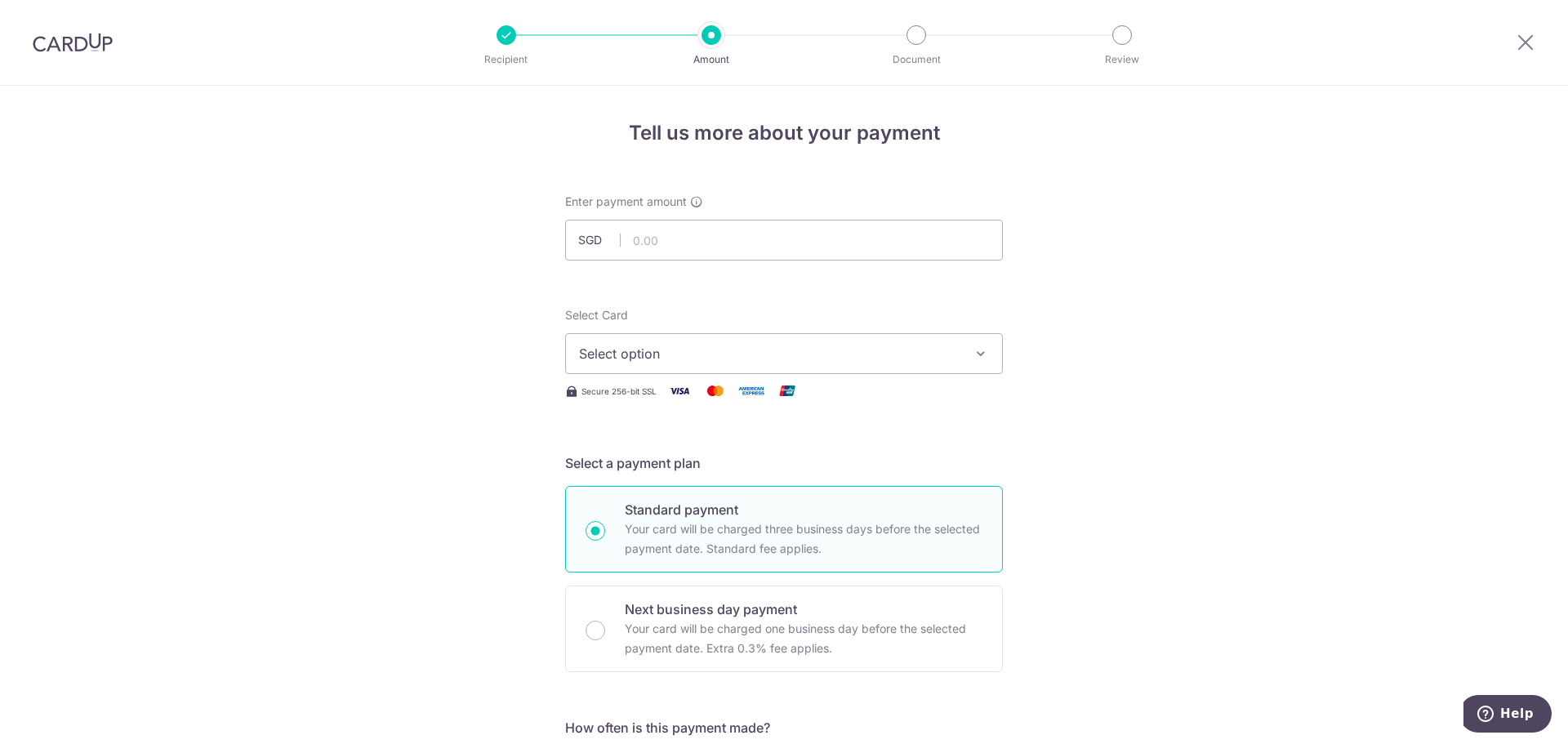
click at [667, 119] on h4 "Tell us more about your payment" at bounding box center [784, 133] width 438 height 29
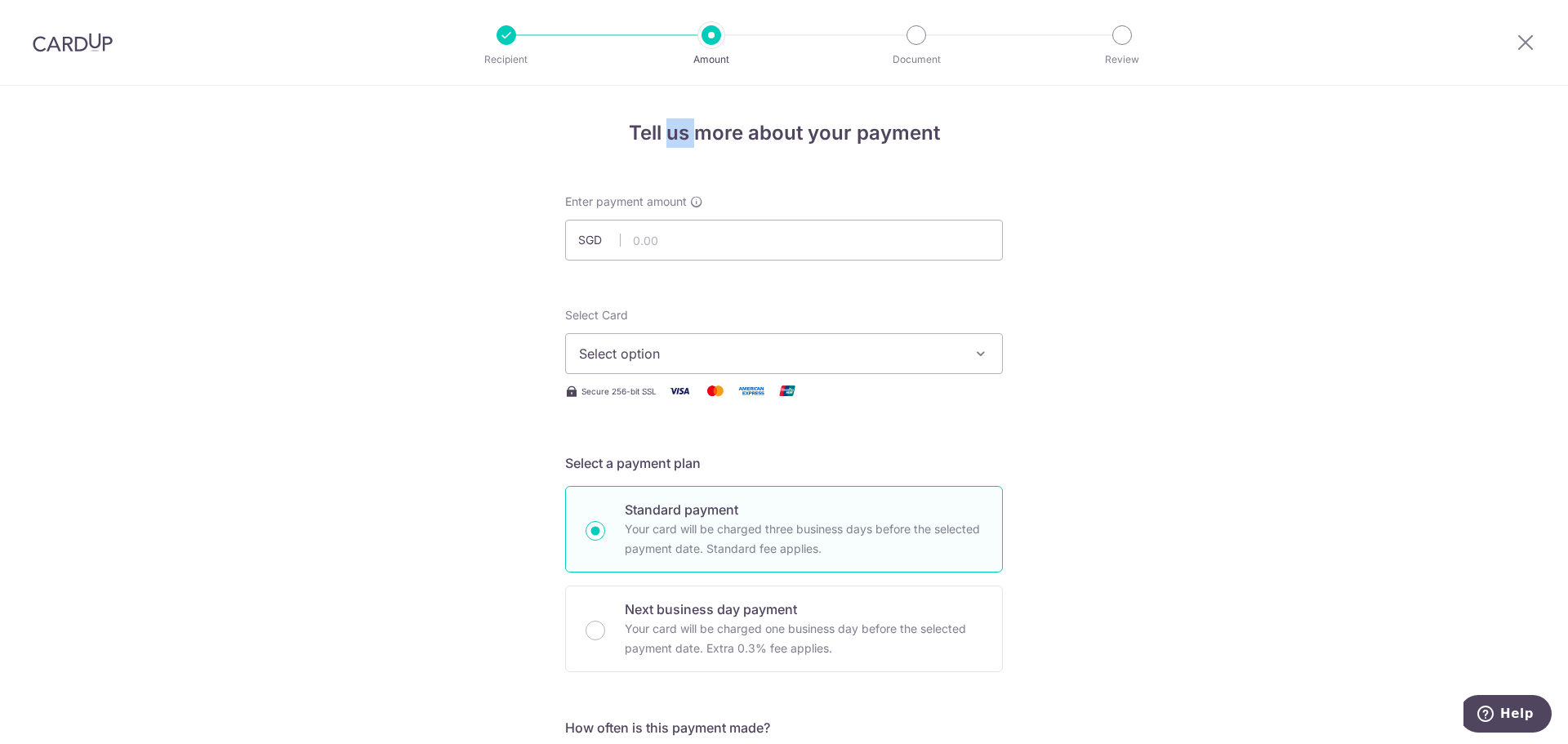
click at [667, 119] on h4 "Tell us more about your payment" at bounding box center [784, 133] width 438 height 29
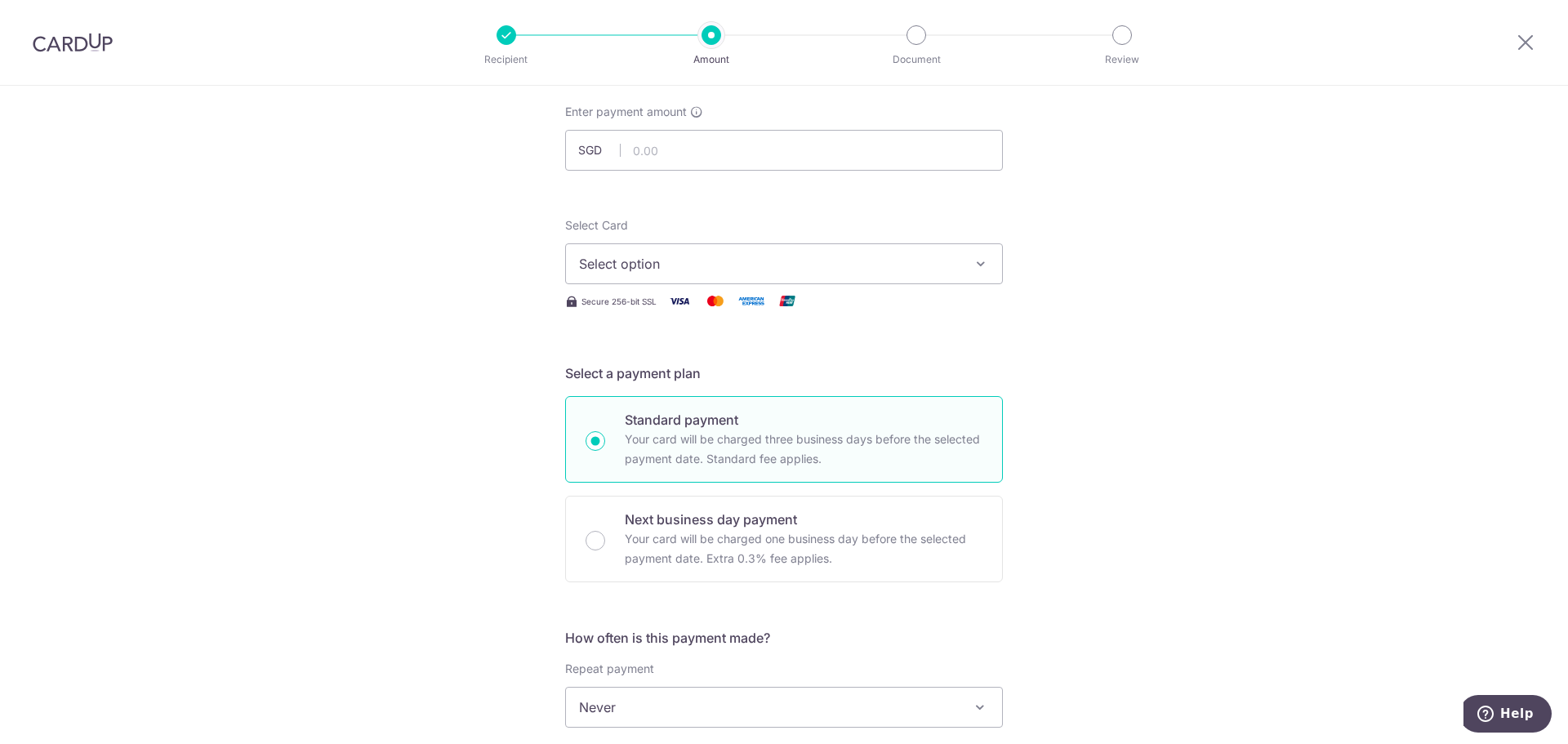
scroll to position [245, 0]
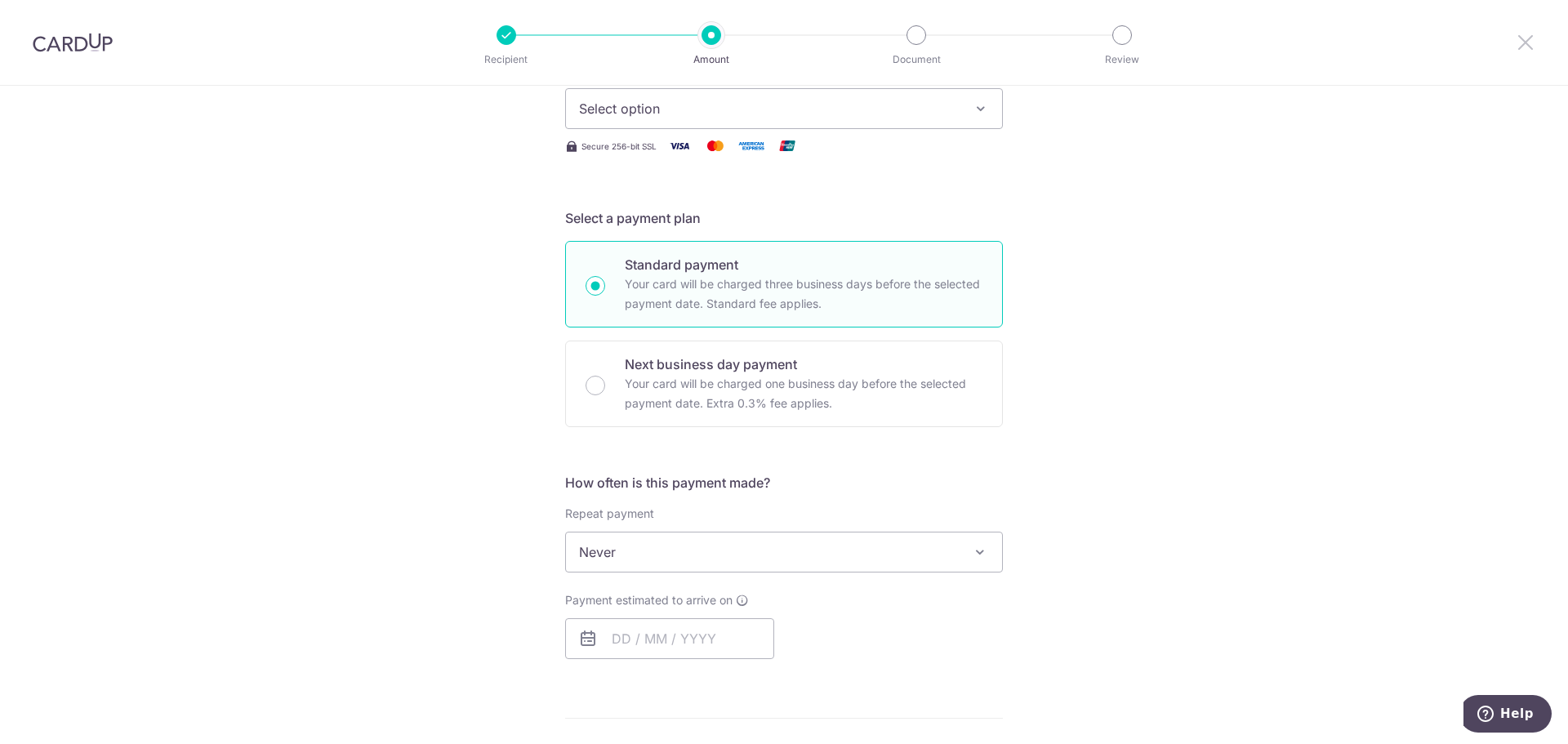
click at [1534, 48] on icon at bounding box center [1525, 42] width 20 height 20
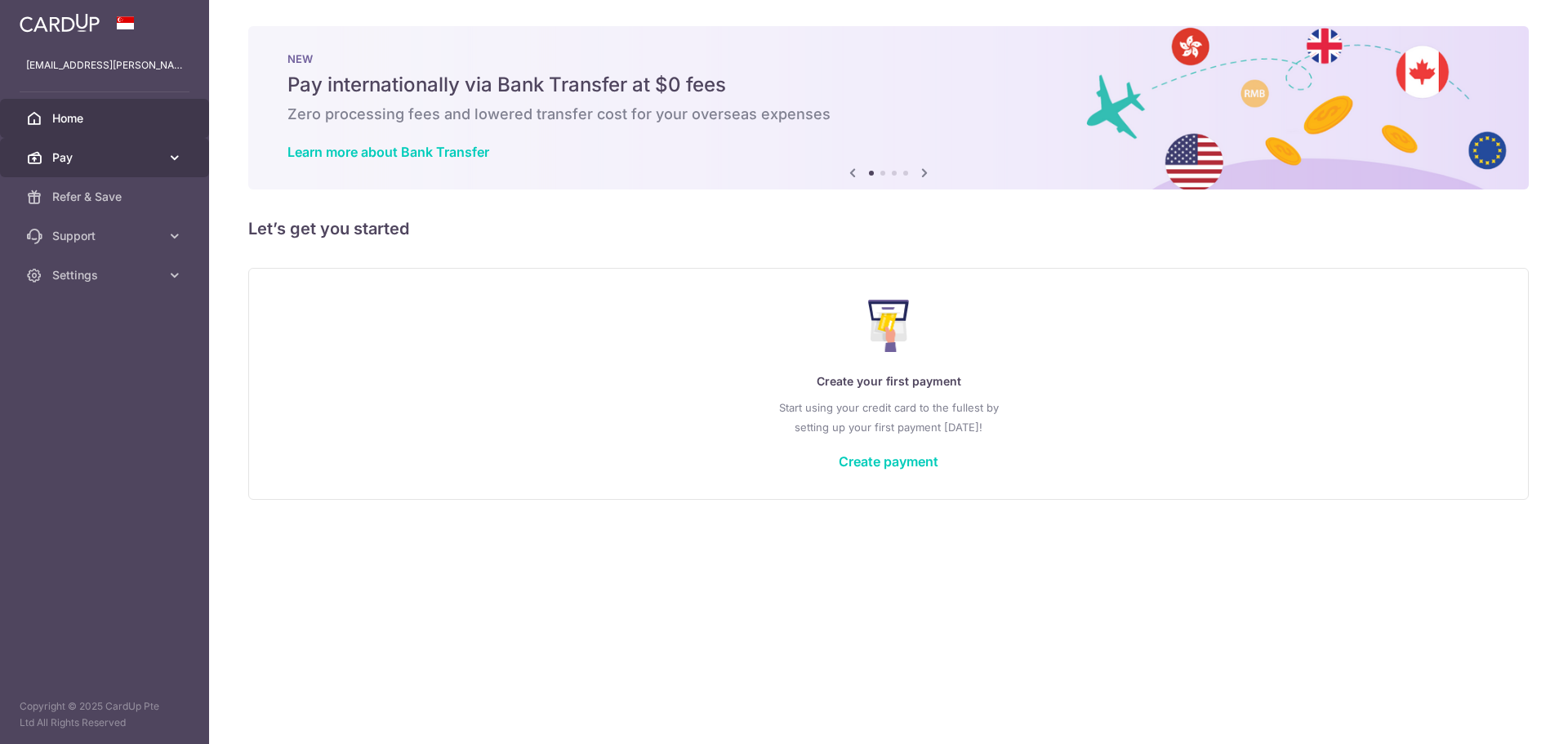
click at [38, 146] on link "Pay" at bounding box center [104, 158] width 209 height 39
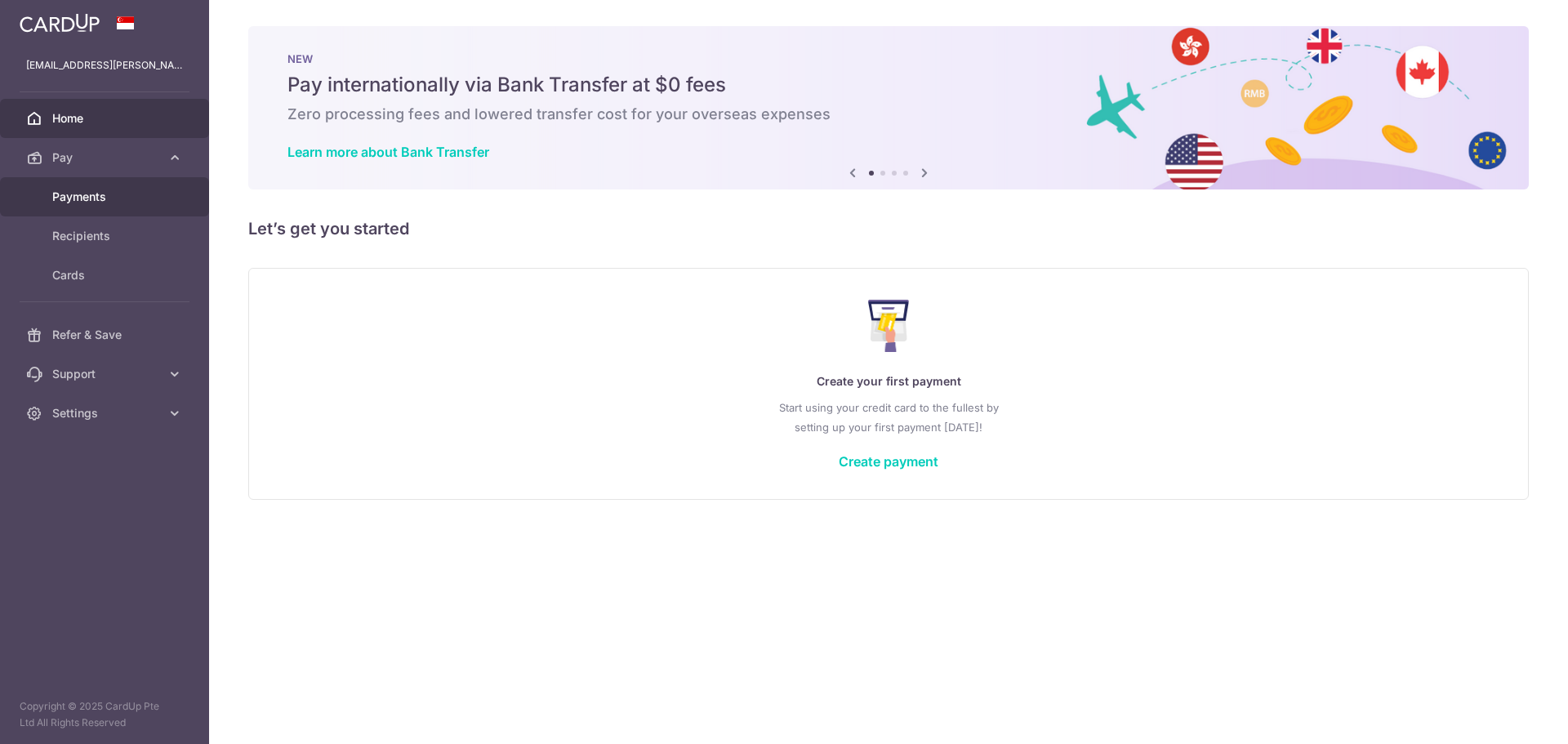
click at [73, 186] on link "Payments" at bounding box center [104, 197] width 209 height 39
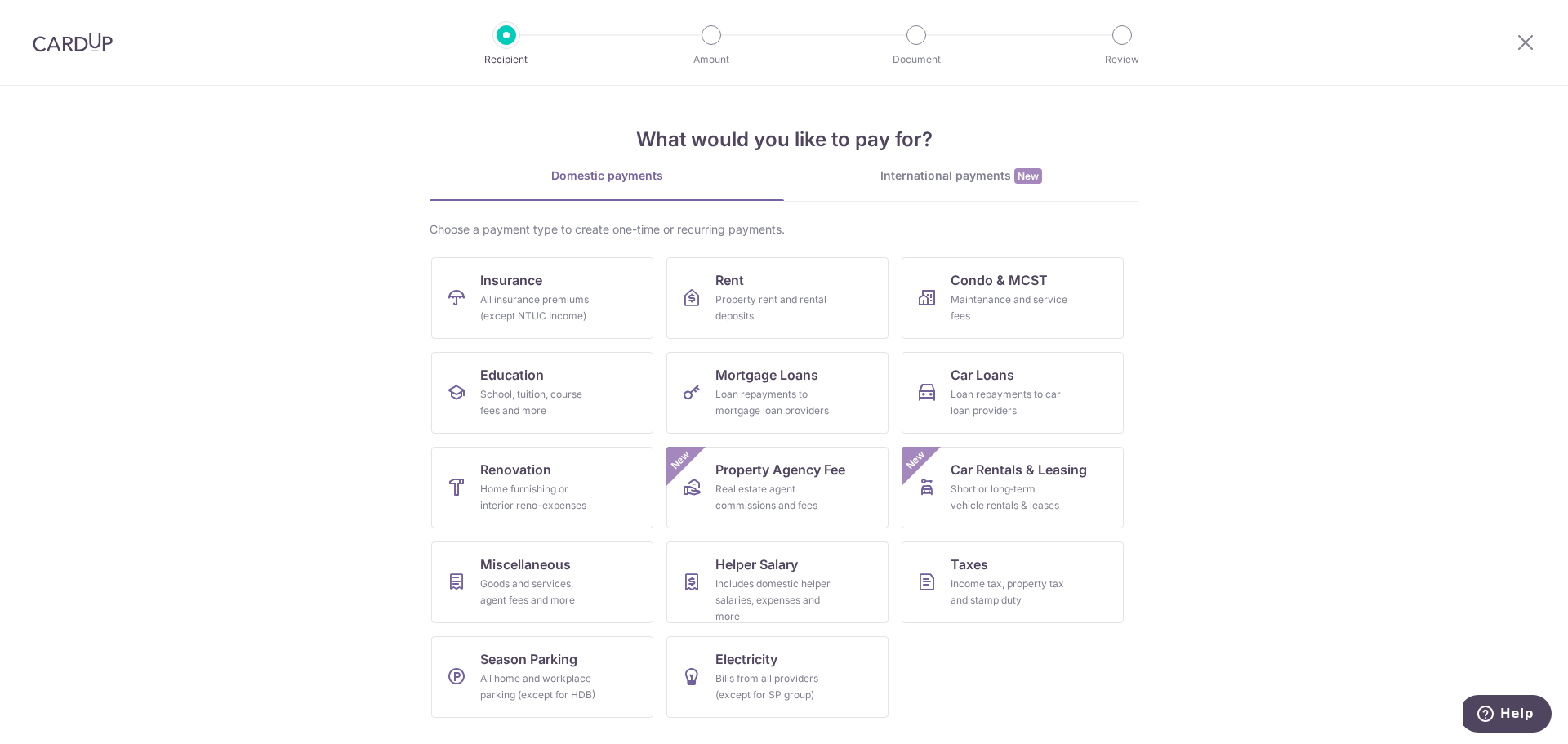
drag, startPoint x: 990, startPoint y: 666, endPoint x: 1108, endPoint y: 651, distance: 118.9
click at [989, 665] on ul "Insurance All insurance premiums (except NTUC Income) Rent Property rent and re…" at bounding box center [784, 493] width 706 height 474
click at [1478, 708] on button "Help" at bounding box center [1506, 713] width 92 height 38
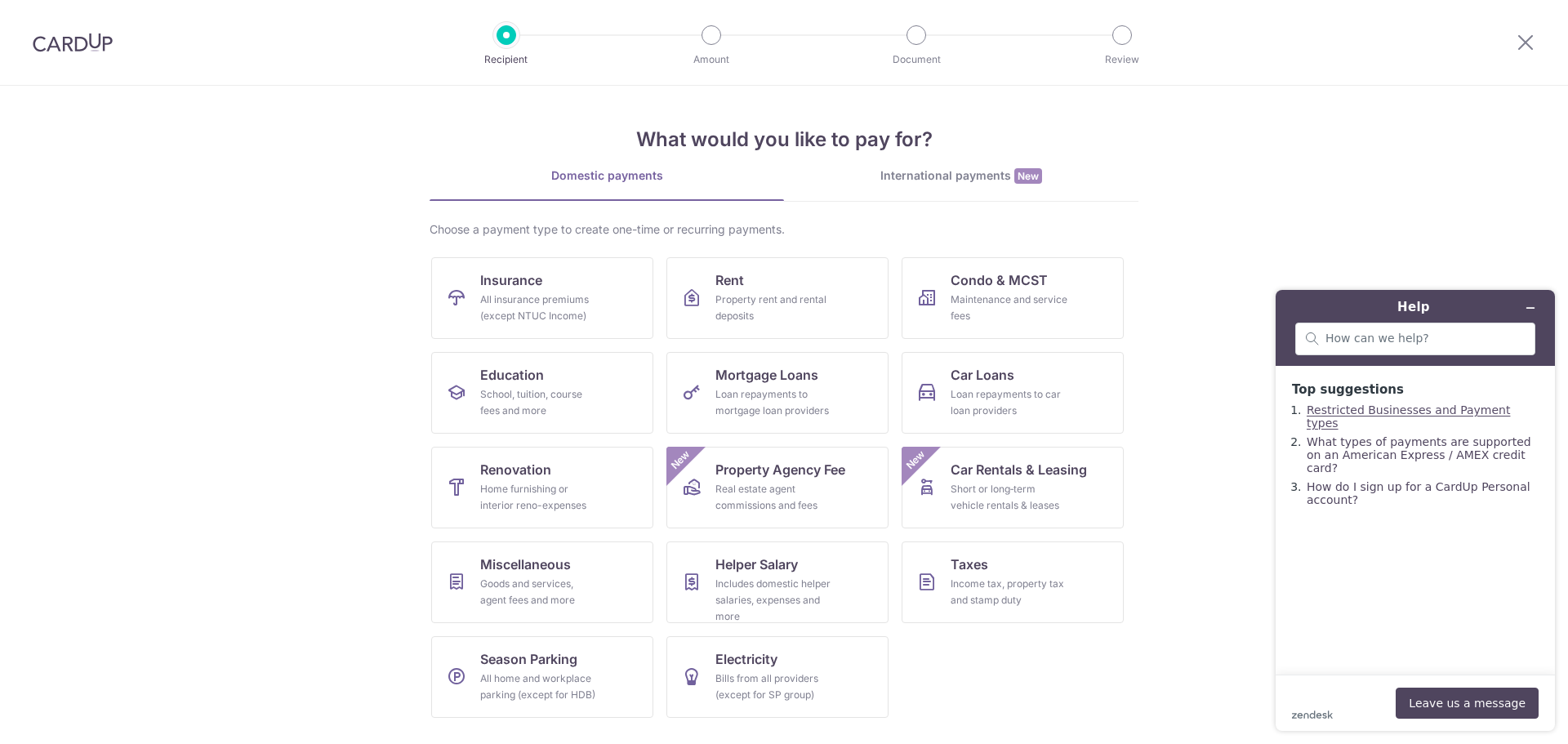
click at [1390, 406] on link "Restricted Businesses and Payment types" at bounding box center [1408, 416] width 203 height 26
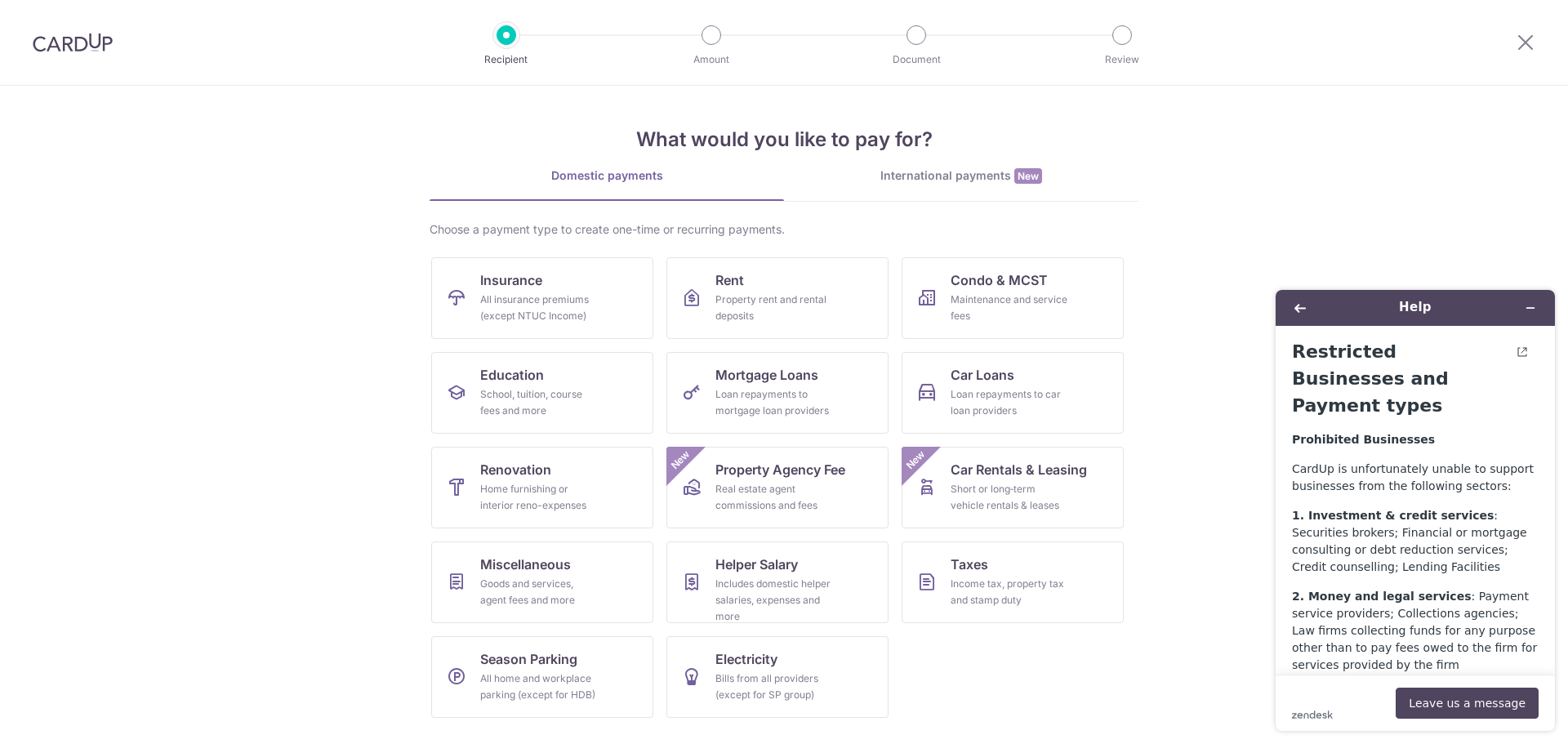
click at [1366, 461] on p "CardUp is unfortunately unable to support businesses from the following sectors:" at bounding box center [1415, 478] width 247 height 34
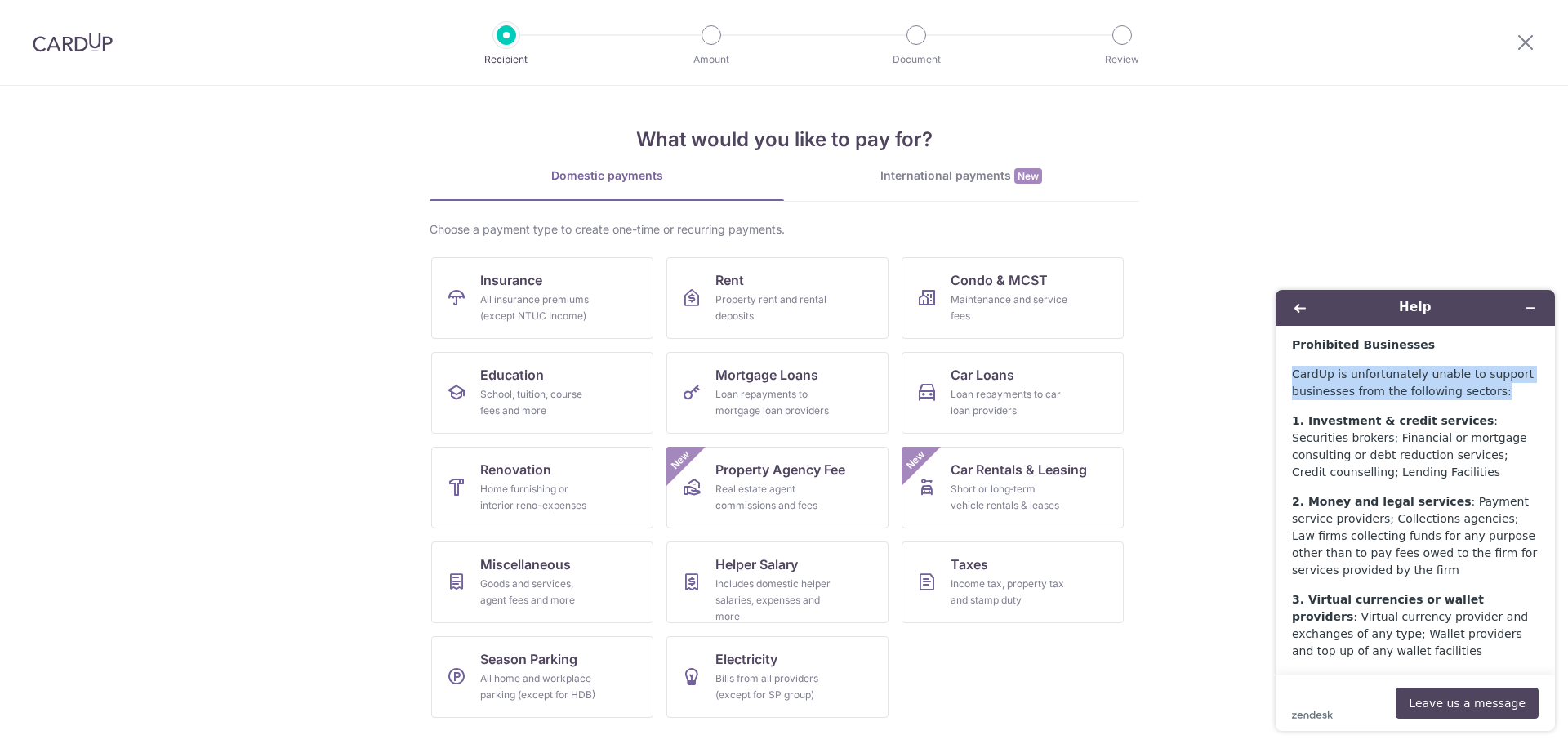
scroll to position [163, 0]
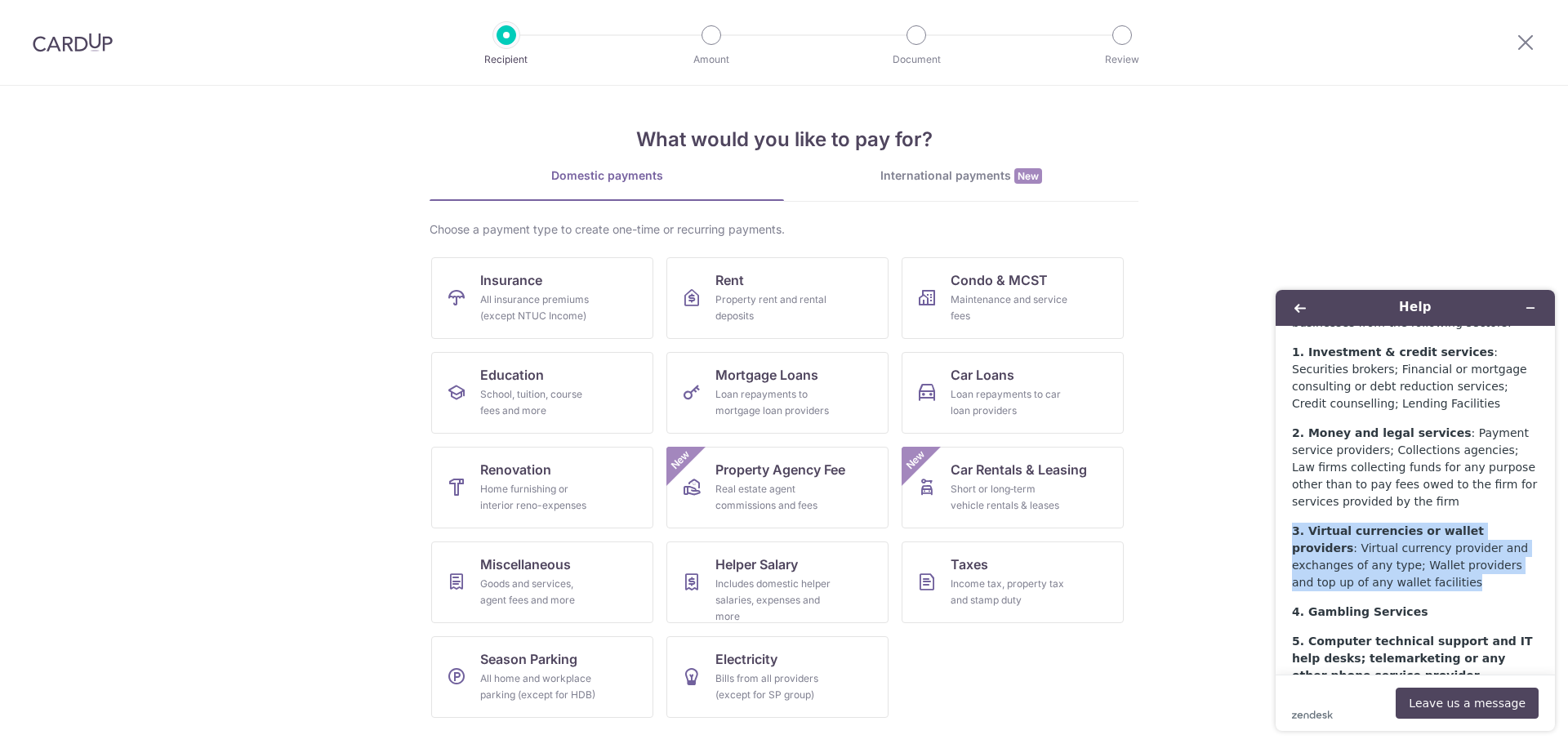
drag, startPoint x: 1352, startPoint y: 551, endPoint x: 1289, endPoint y: 503, distance: 79.2
click at [1289, 503] on main "Restricted Businesses and Payment types Prohibited Businesses CardUp is unfortu…" at bounding box center [1417, 500] width 267 height 349
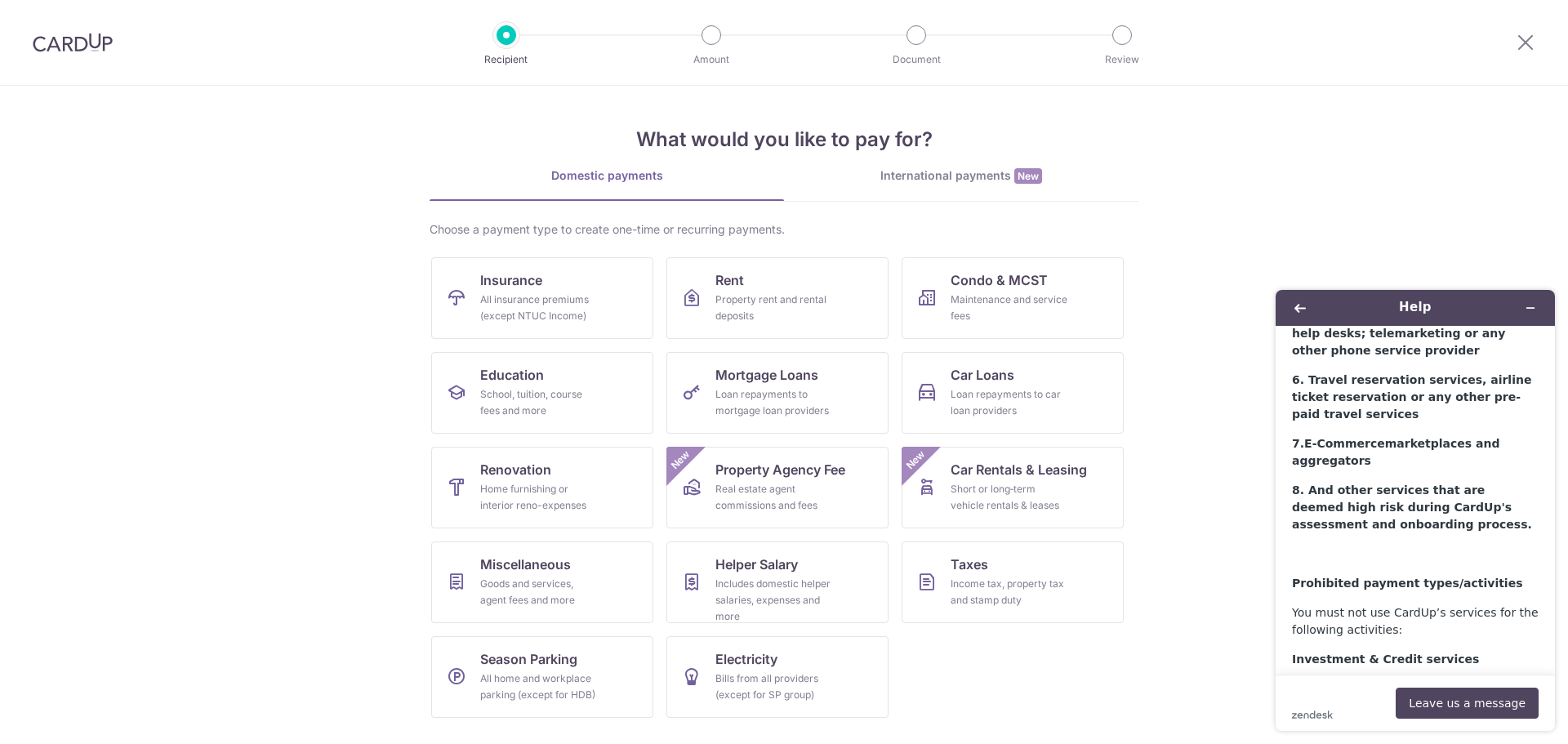
scroll to position [490, 0]
click at [1289, 504] on main "Restricted Businesses and Payment types Prohibited Businesses CardUp is unfortu…" at bounding box center [1417, 500] width 267 height 349
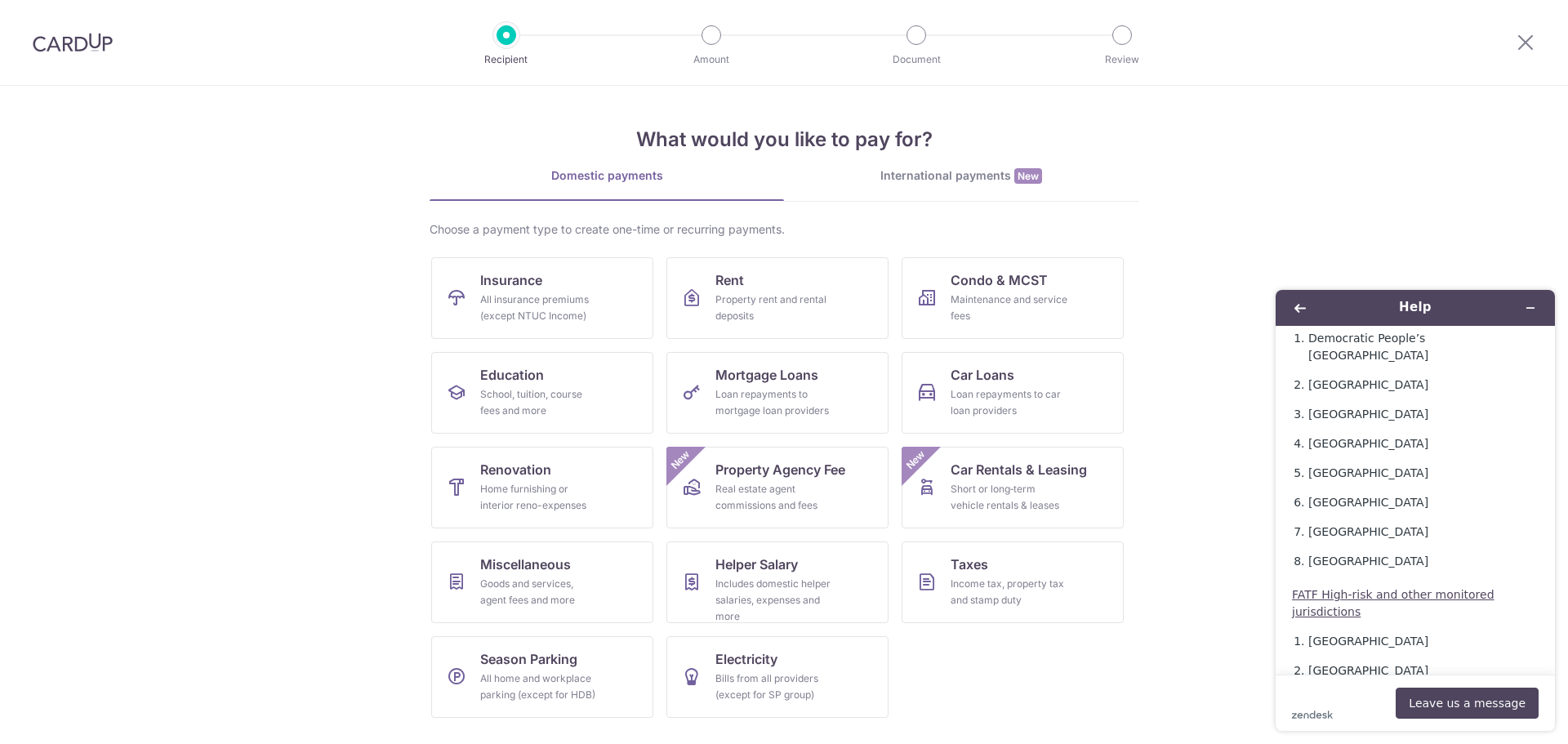
scroll to position [4948, 0]
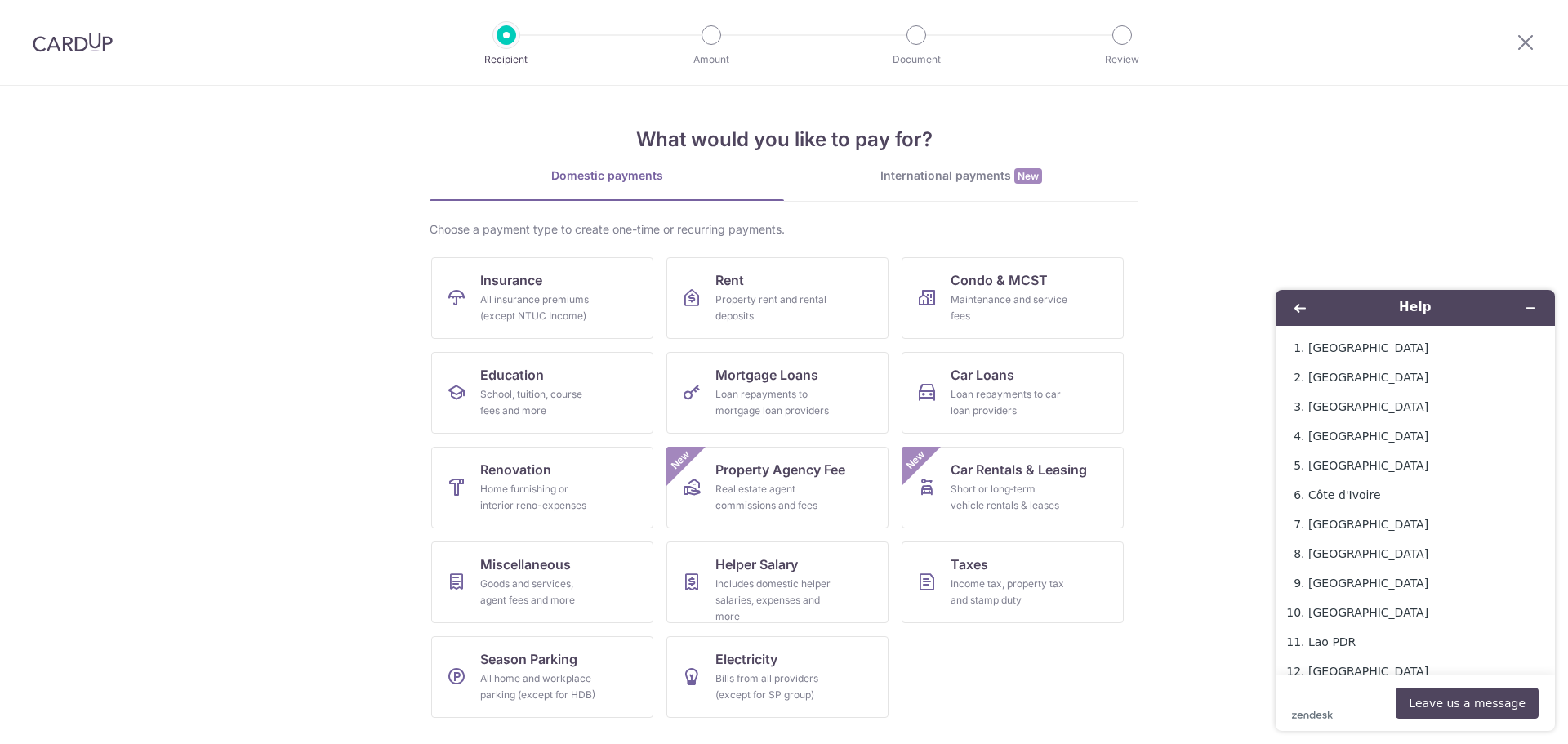
click at [947, 713] on ul "Insurance All insurance premiums (except NTUC Income) Rent Property rent and re…" at bounding box center [784, 493] width 706 height 474
click at [732, 241] on div "Choose a payment type to create one-time or recurring payments. Insurance All i…" at bounding box center [784, 475] width 709 height 509
click at [732, 224] on div "Choose a payment type to create one-time or recurring payments." at bounding box center [784, 229] width 709 height 16
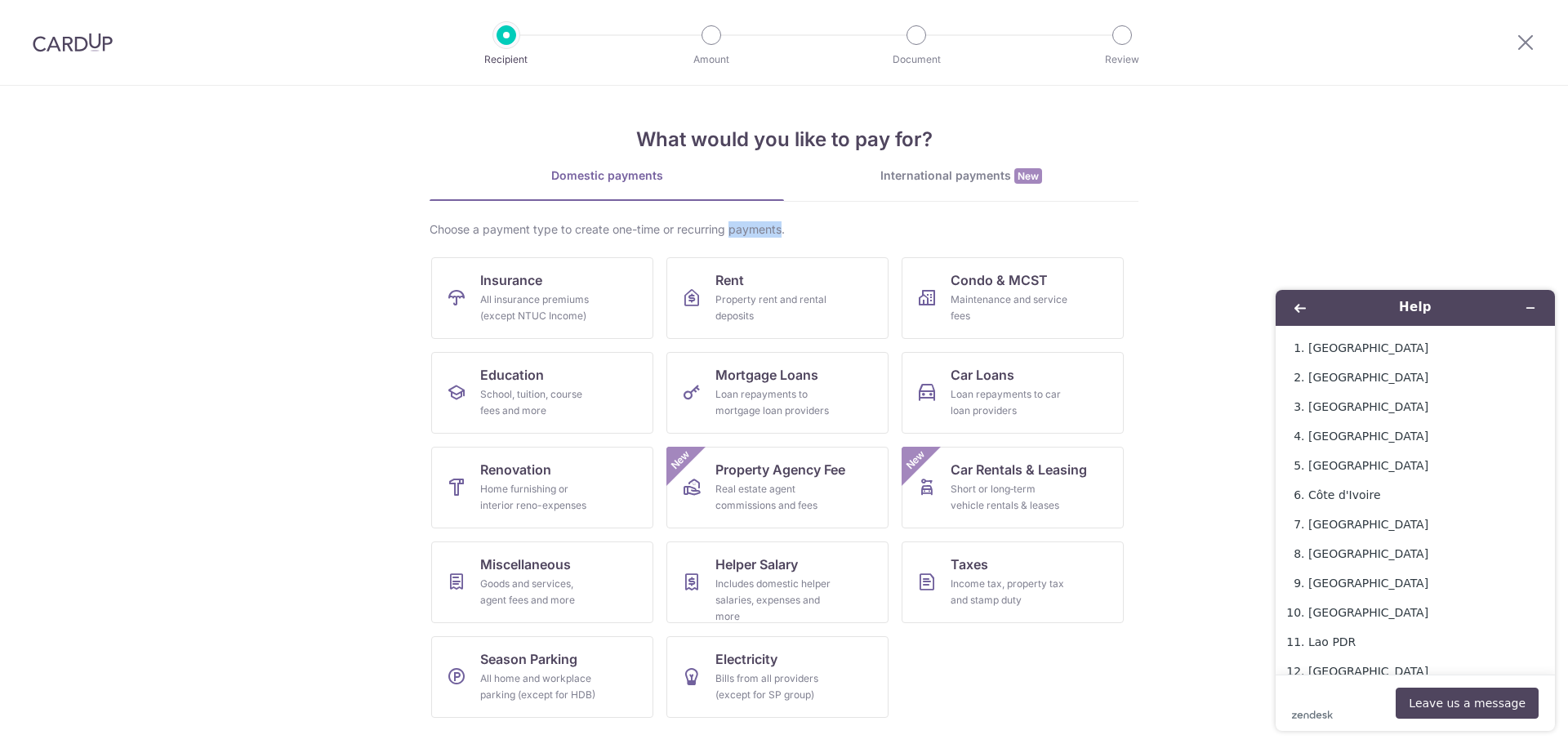
click at [732, 229] on div "Choose a payment type to create one-time or recurring payments." at bounding box center [784, 229] width 709 height 16
click at [836, 262] on link "Rent Property rent and rental deposits" at bounding box center [778, 298] width 222 height 82
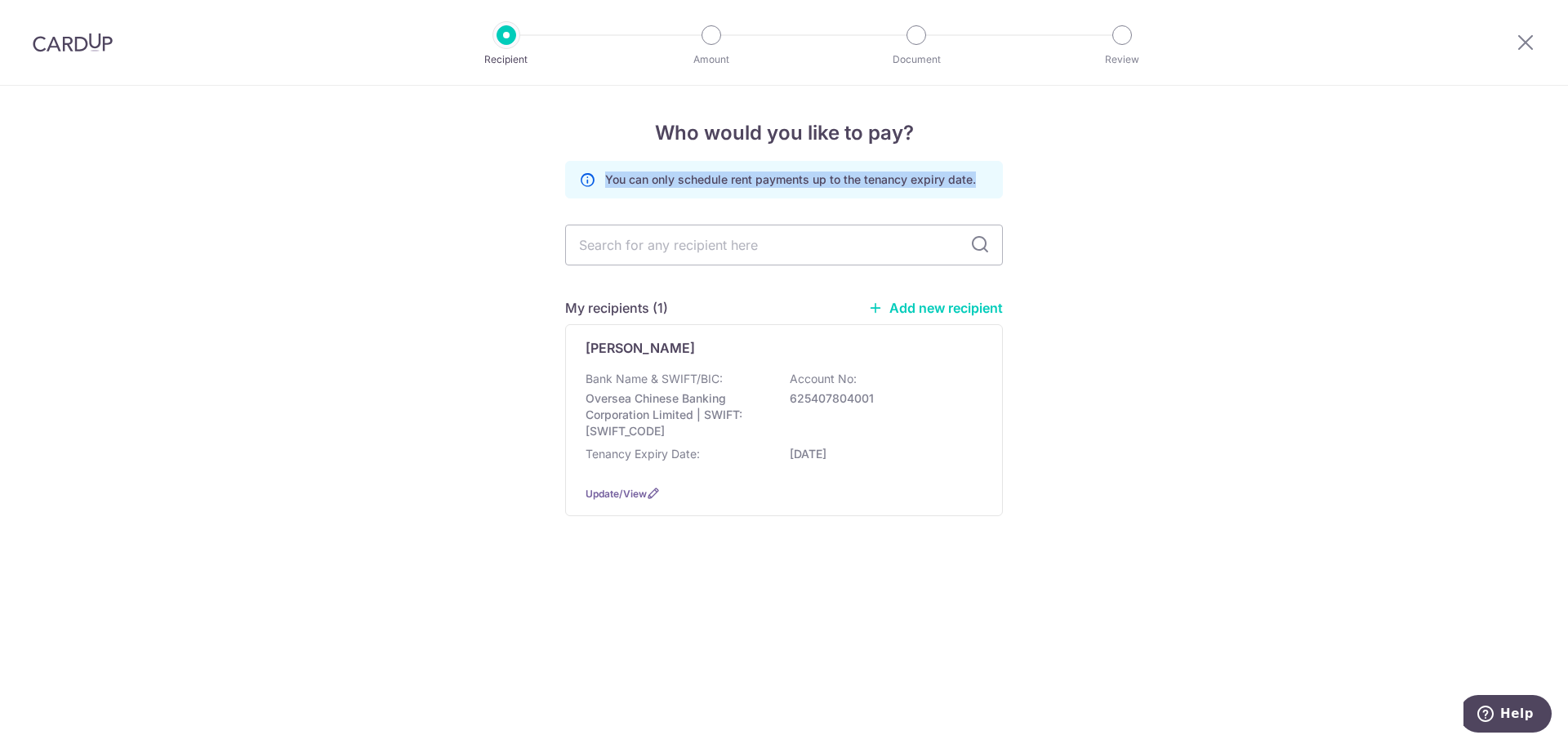
drag, startPoint x: 1004, startPoint y: 173, endPoint x: 523, endPoint y: 178, distance: 481.0
click at [523, 178] on div "Who would you like to pay? You can only schedule rent payments up to the tenanc…" at bounding box center [784, 414] width 1568 height 658
click at [662, 352] on p "[PERSON_NAME]" at bounding box center [640, 347] width 109 height 20
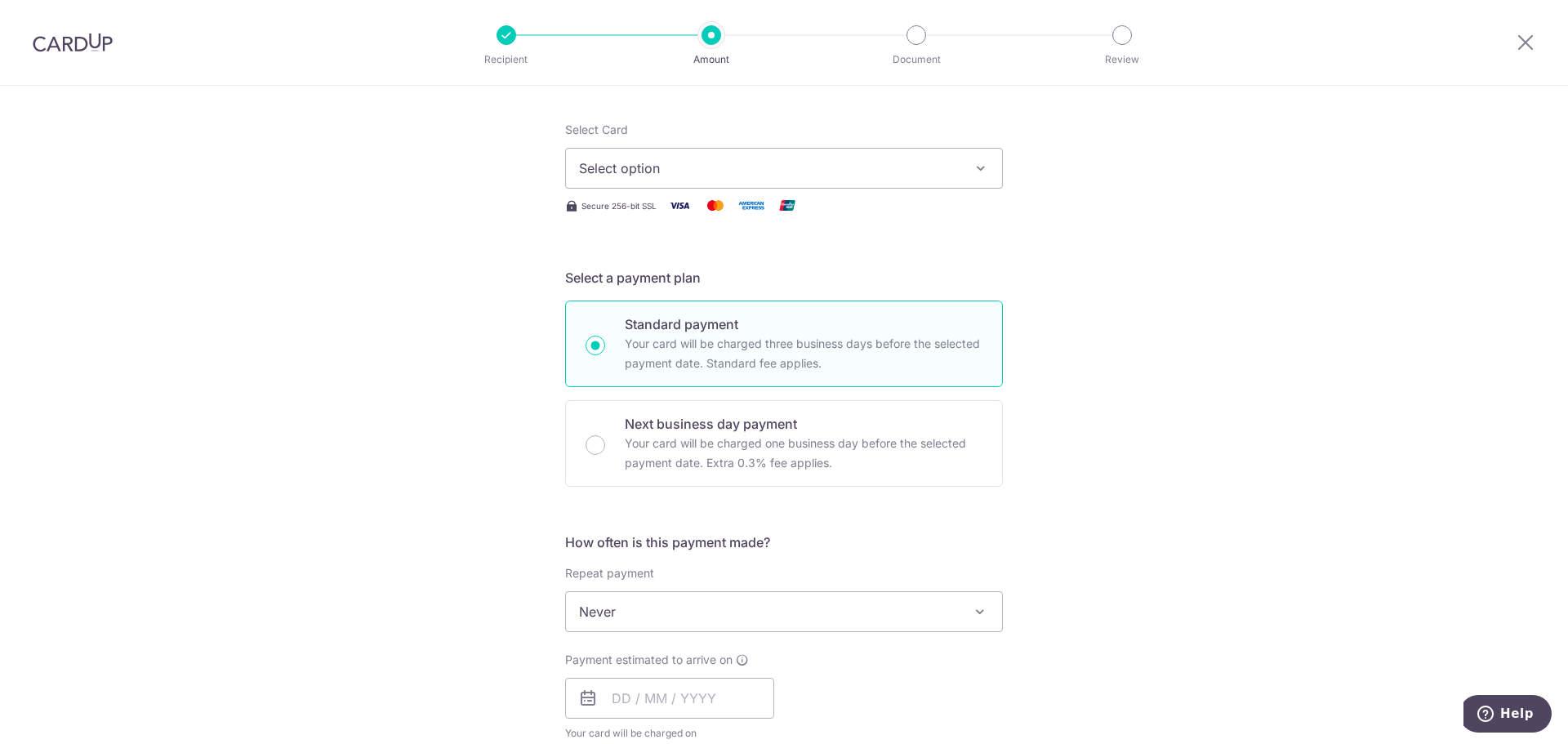
scroll to position [654, 0]
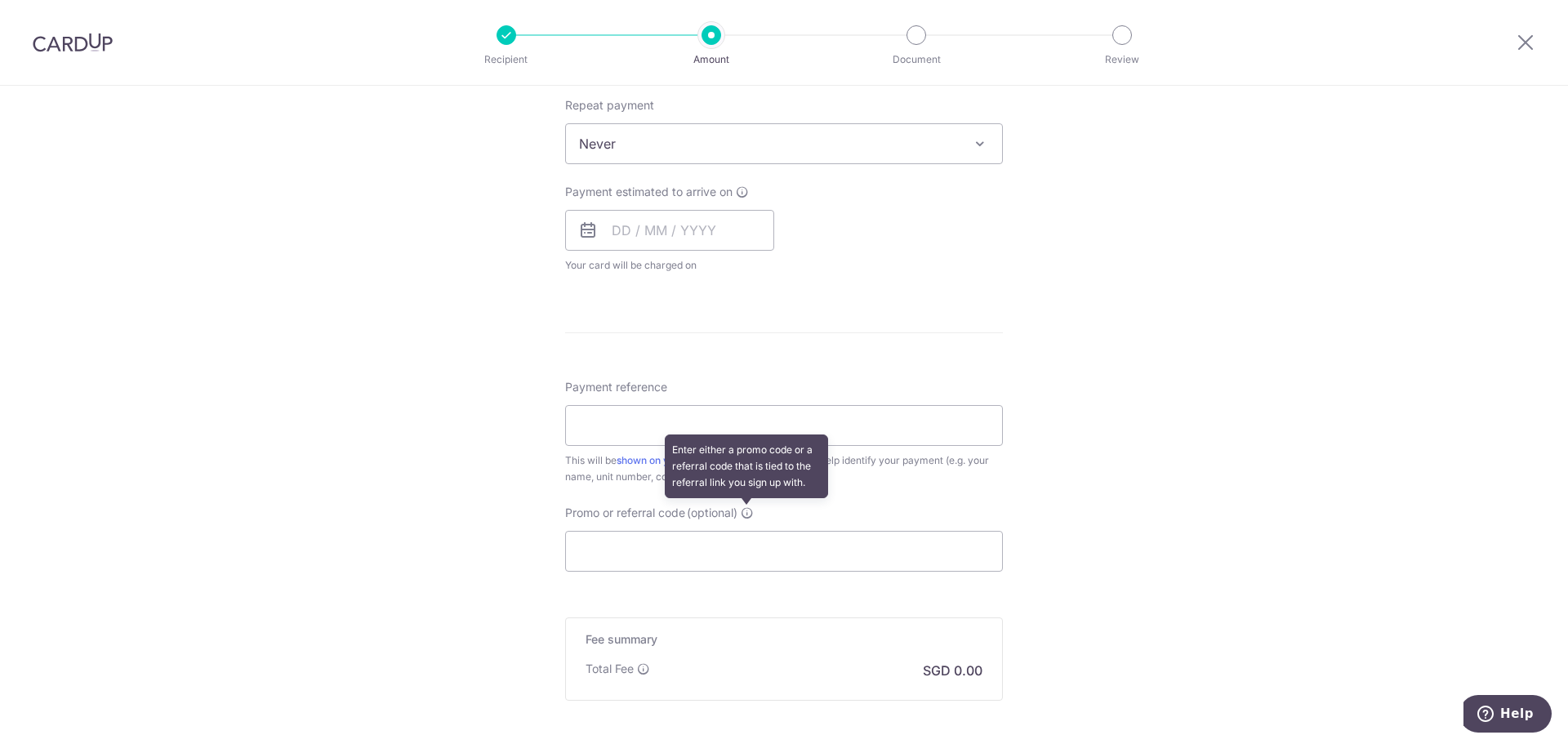
click at [748, 512] on icon at bounding box center [747, 512] width 13 height 13
click at [748, 531] on input "Promo or referral code (optional) Enter either a promo code or a referral code …" at bounding box center [784, 551] width 438 height 41
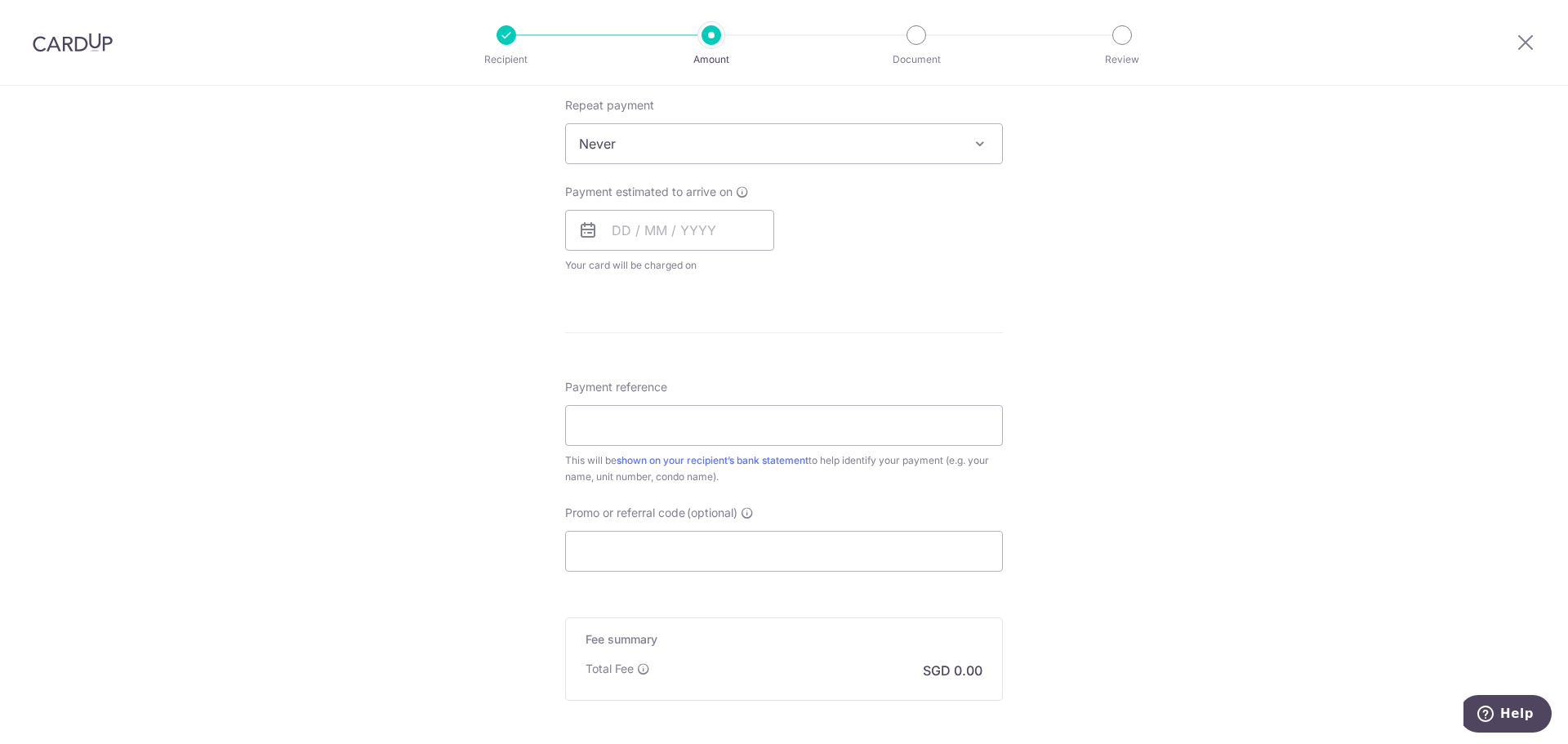
click at [1124, 519] on div "Tell us more about your payment Enter payment amount SGD Select Card Select opt…" at bounding box center [784, 171] width 1568 height 1477
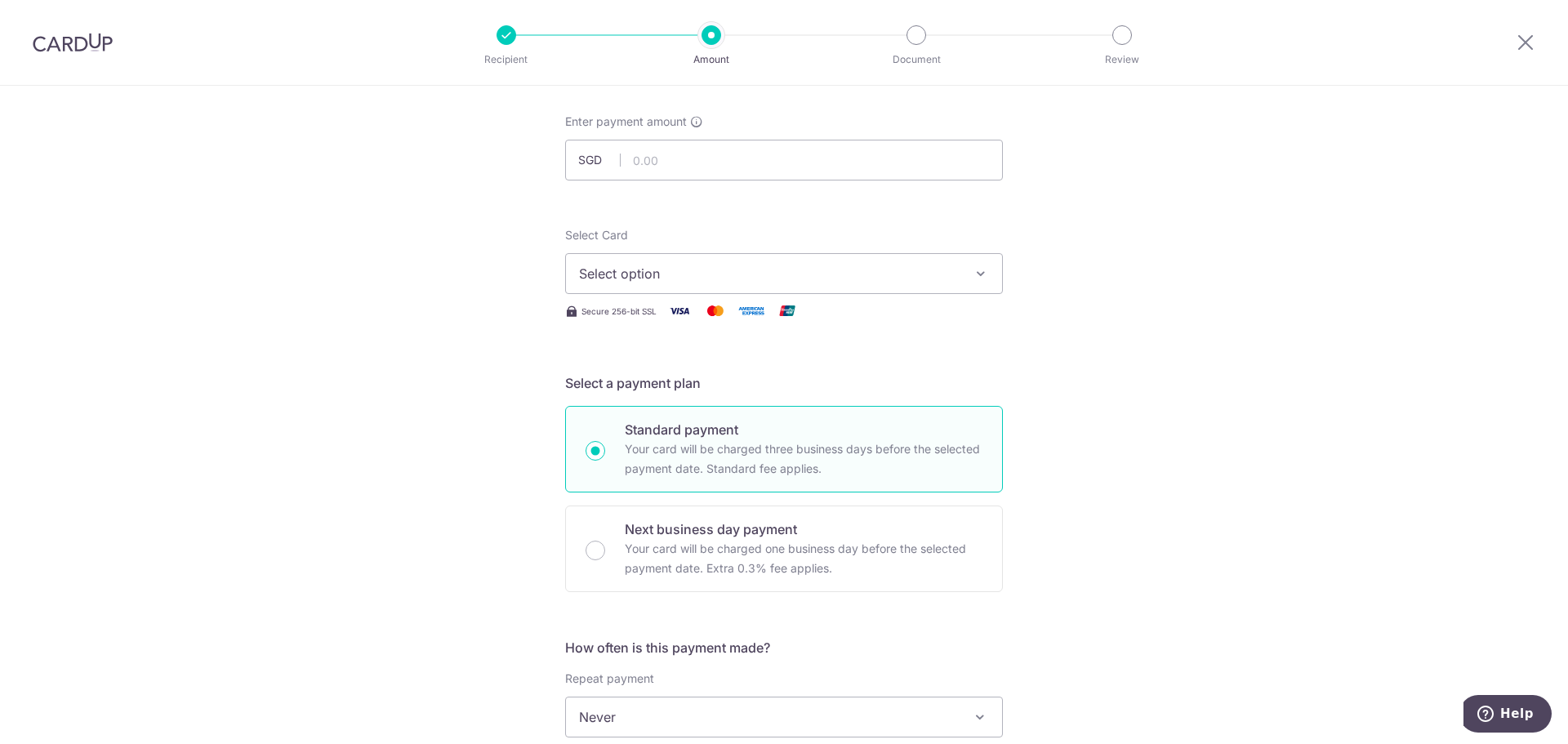
scroll to position [0, 0]
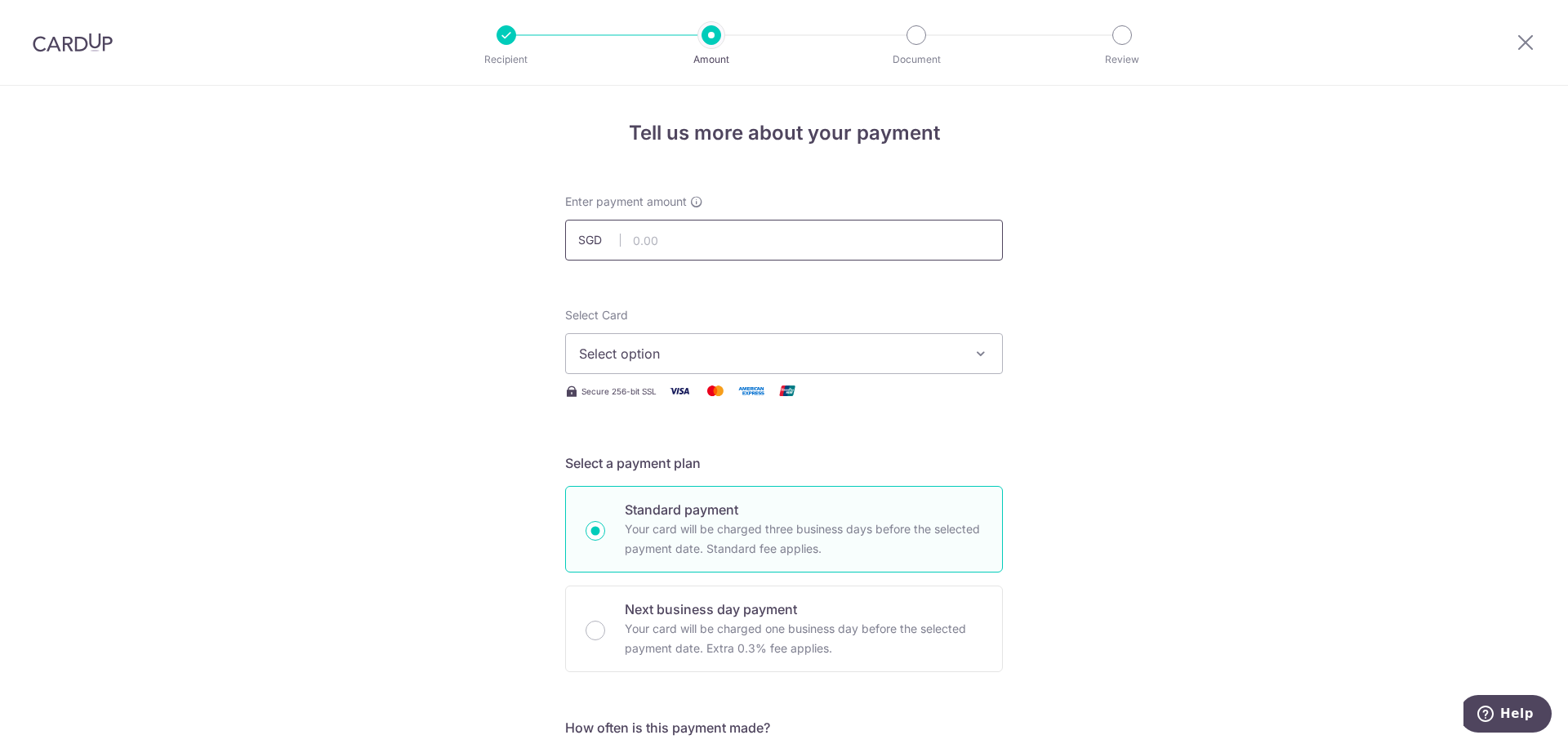
click at [654, 234] on input "text" at bounding box center [784, 240] width 438 height 41
type input "4,400.00"
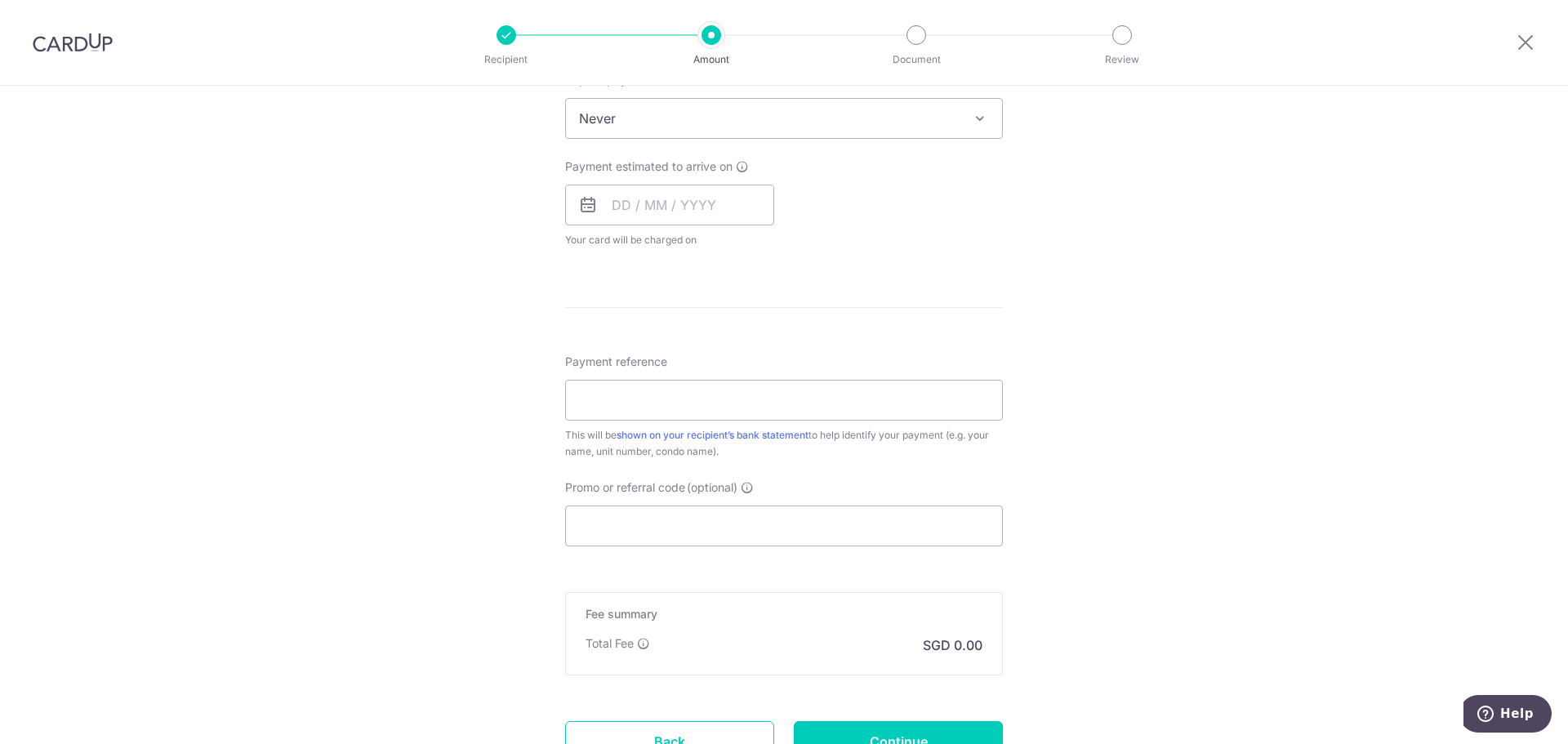
scroll to position [329, 0]
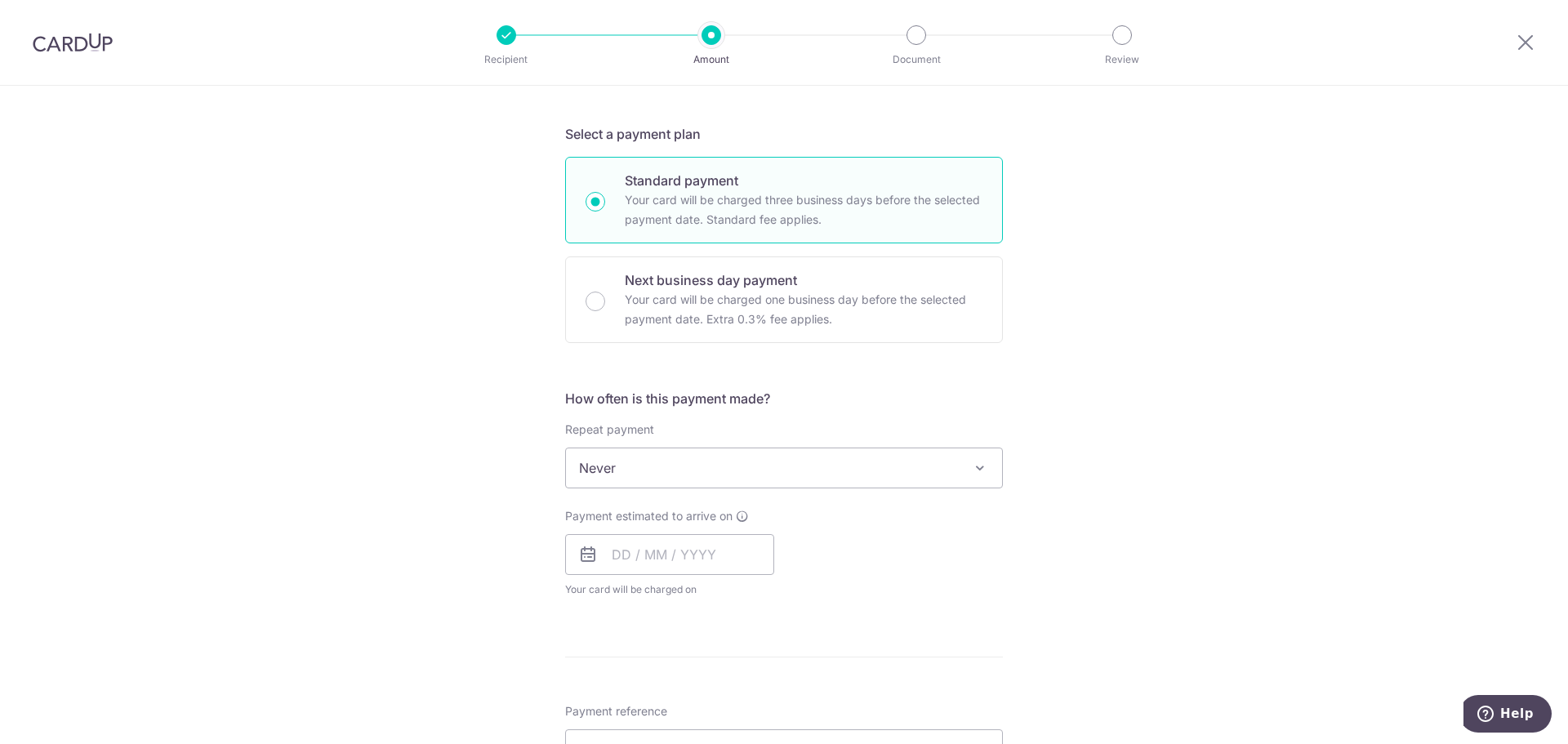
click at [1055, 539] on div "Tell us more about your payment Enter payment amount SGD 4,400.00 4400.00 Selec…" at bounding box center [784, 495] width 1568 height 1477
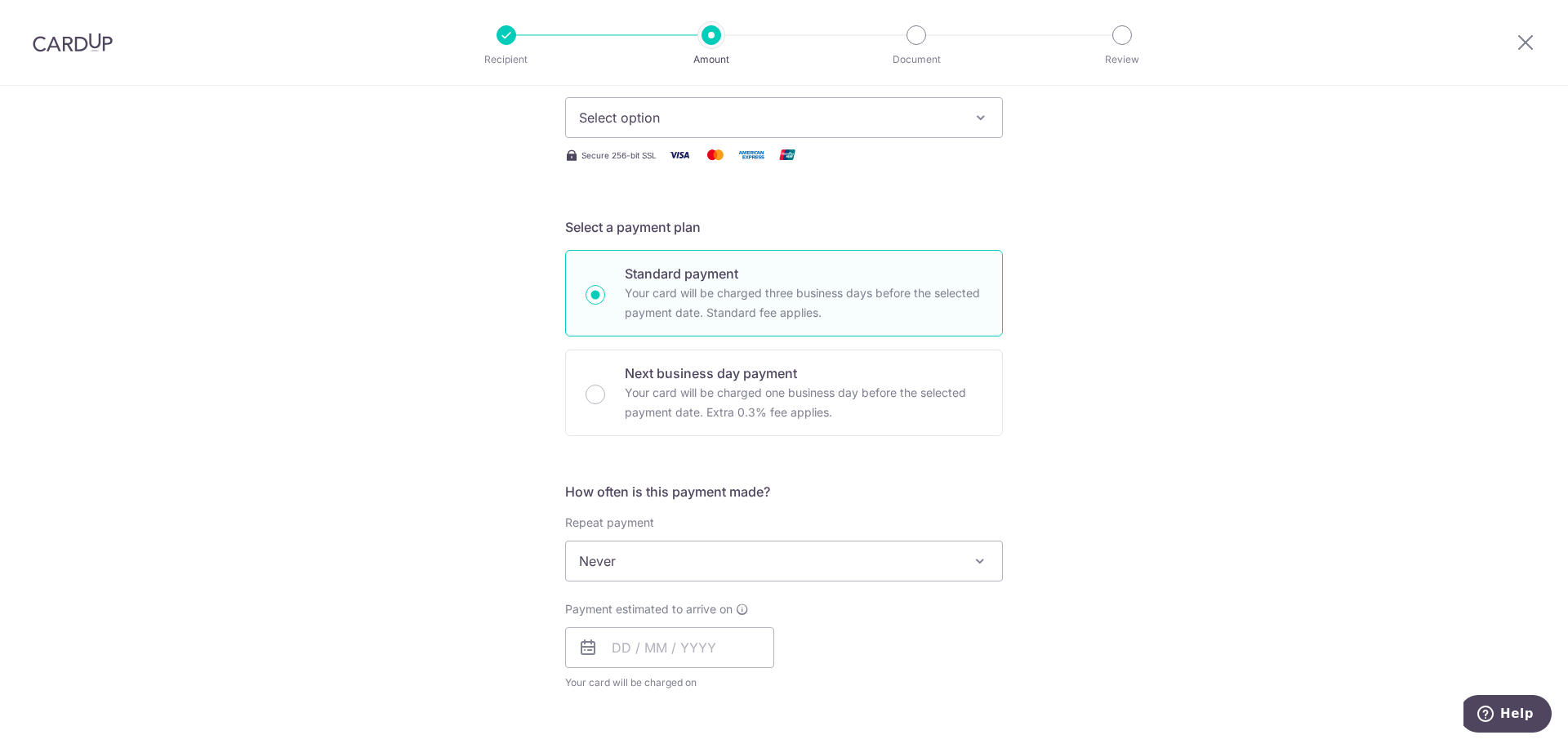
scroll to position [3, 0]
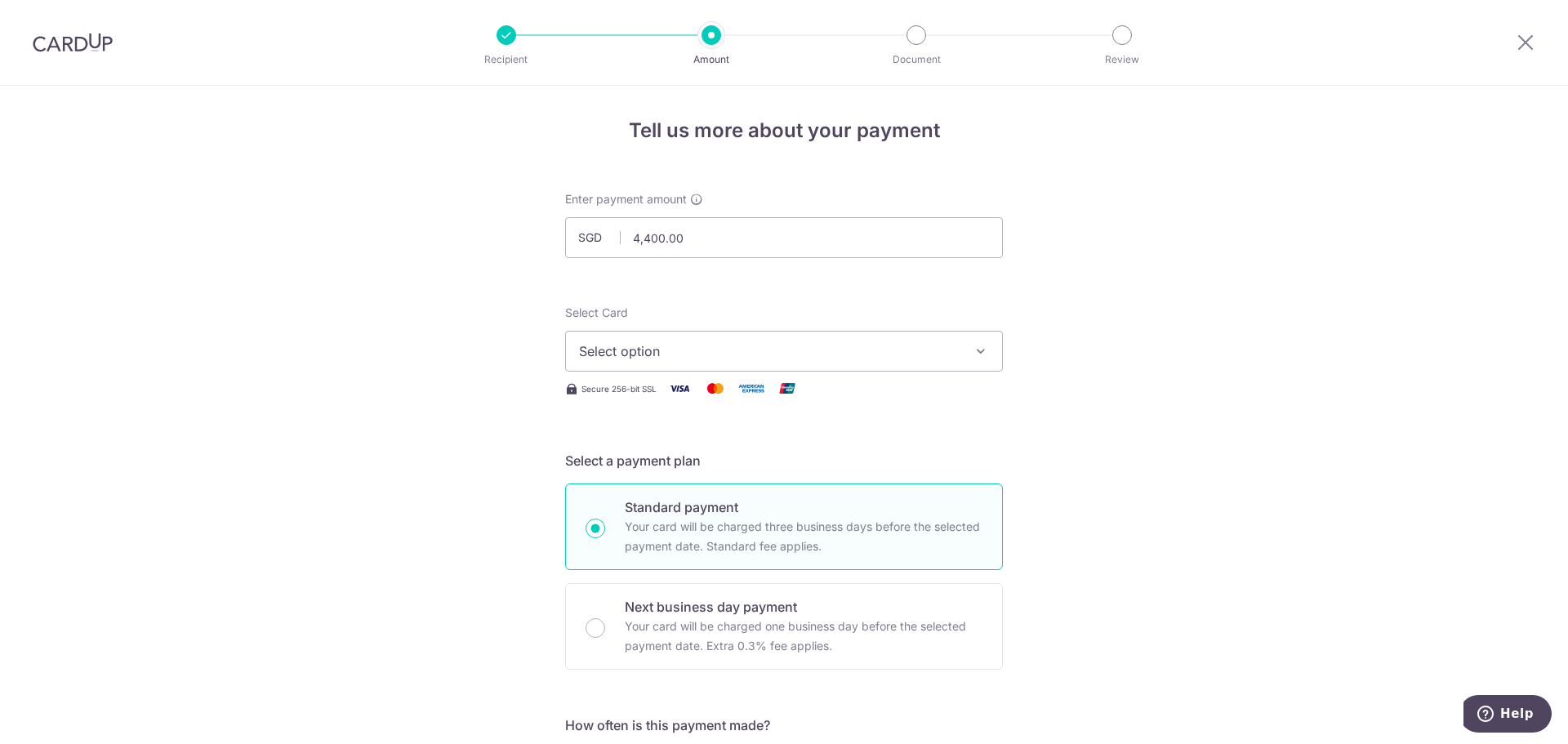
click at [679, 337] on button "Select option" at bounding box center [784, 352] width 438 height 41
click at [681, 337] on button "Select option" at bounding box center [784, 352] width 438 height 41
